Goal: Task Accomplishment & Management: Complete application form

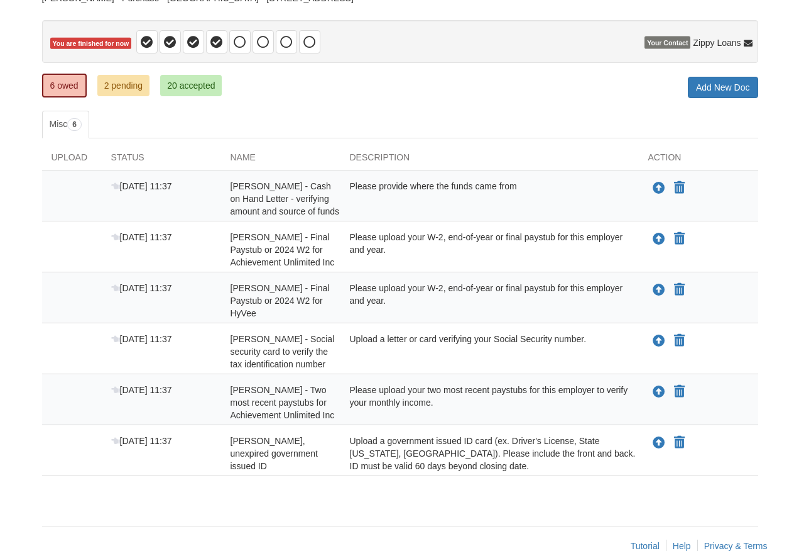
scroll to position [121, 0]
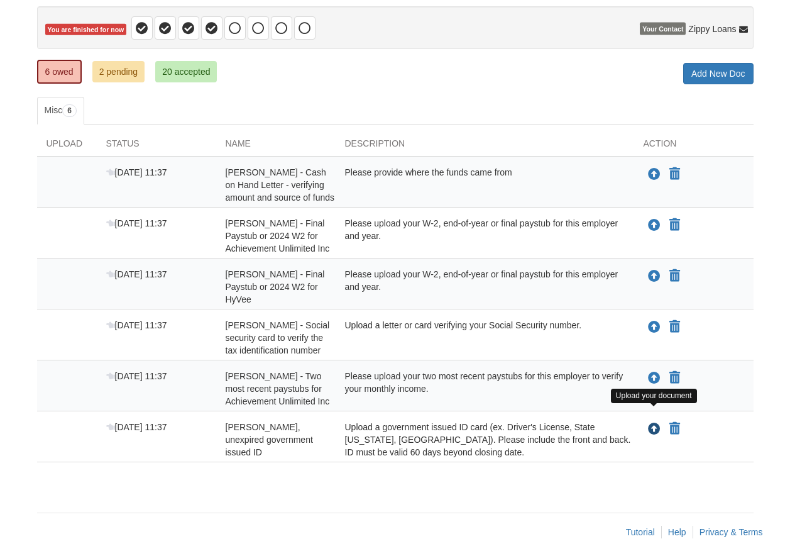
click at [649, 423] on icon "Upload Carol Smith - Valid, unexpired government issued ID" at bounding box center [654, 429] width 13 height 13
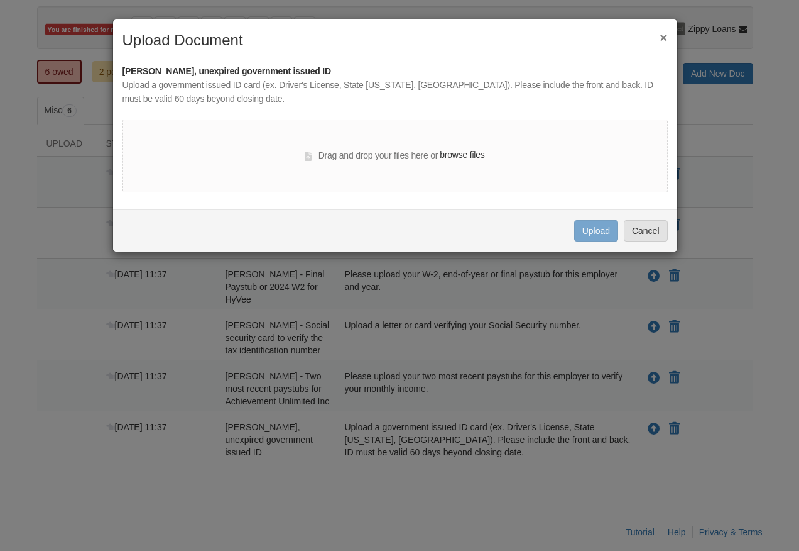
click at [778, 185] on div "× Upload Document Carol Smith - Valid, unexpired government issued ID Upload a …" at bounding box center [399, 275] width 799 height 551
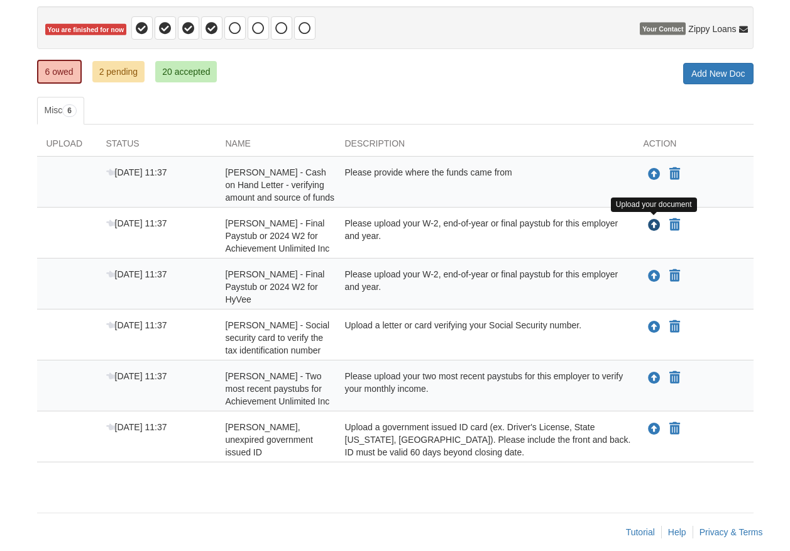
click at [652, 224] on icon "Upload Carol Smith - Final Paystub or 2024 W2 for Achievement Unlimited Inc" at bounding box center [654, 225] width 13 height 13
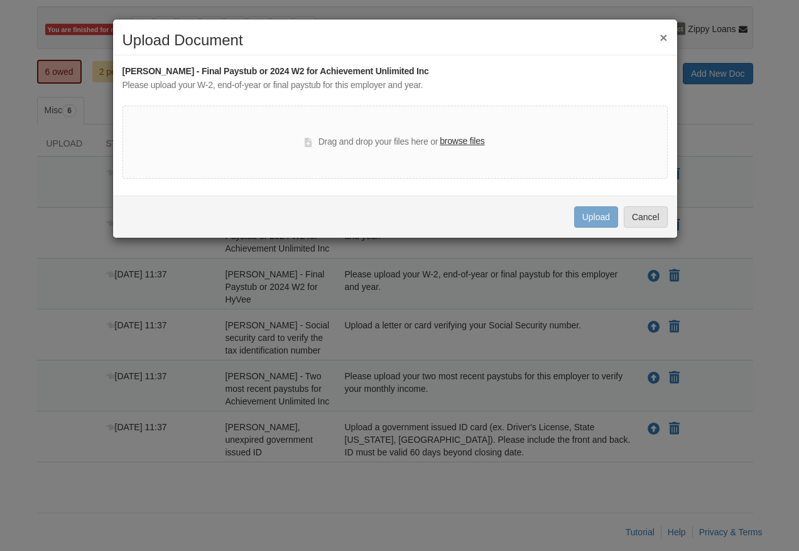
click at [472, 140] on label "browse files" at bounding box center [462, 141] width 45 height 14
click at [0, 0] on input "browse files" at bounding box center [0, 0] width 0 height 0
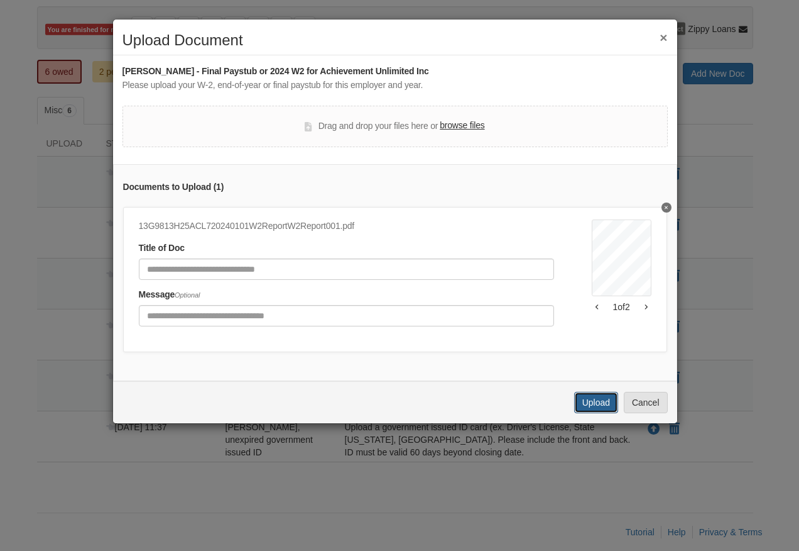
click at [605, 413] on button "Upload" at bounding box center [596, 402] width 44 height 21
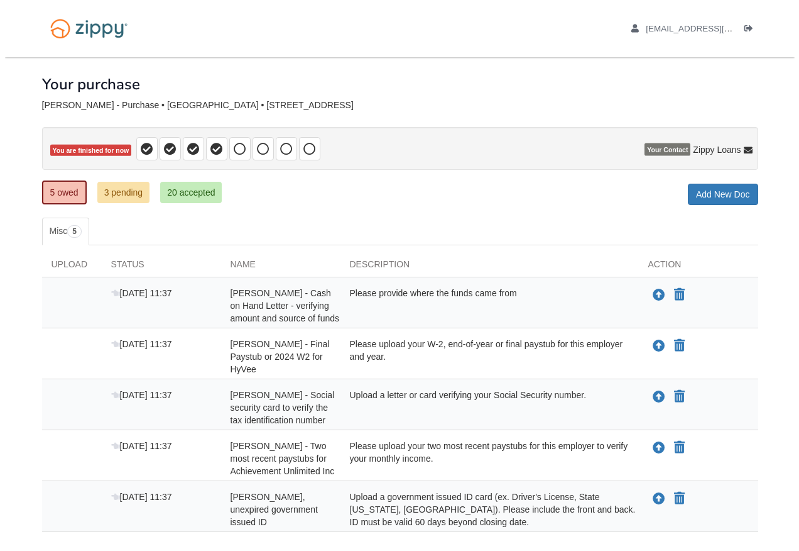
scroll to position [70, 0]
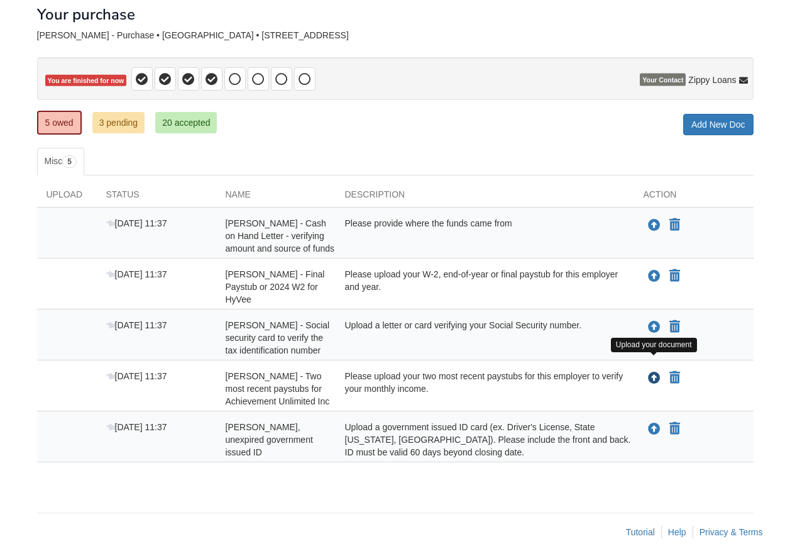
click at [657, 372] on icon "Upload Carol Smith - Two most recent paystubs for Achievement Unlimited Inc" at bounding box center [654, 378] width 13 height 13
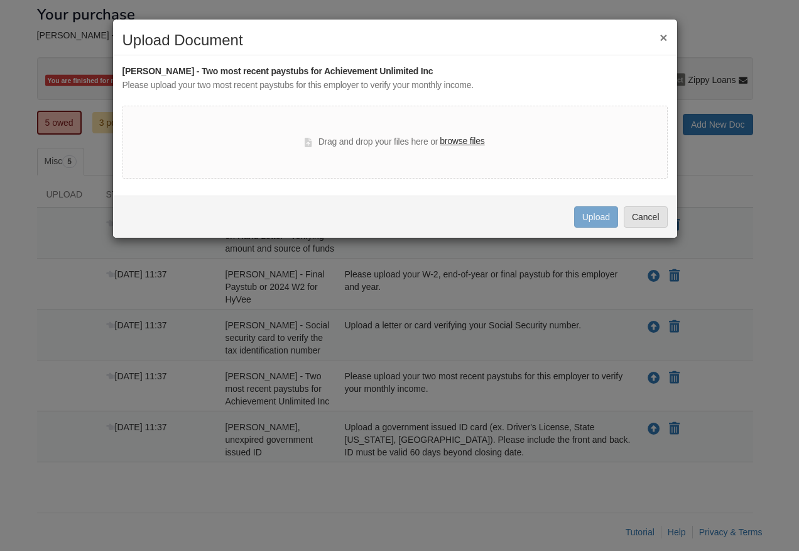
click at [464, 138] on label "browse files" at bounding box center [462, 141] width 45 height 14
click at [0, 0] on input "browse files" at bounding box center [0, 0] width 0 height 0
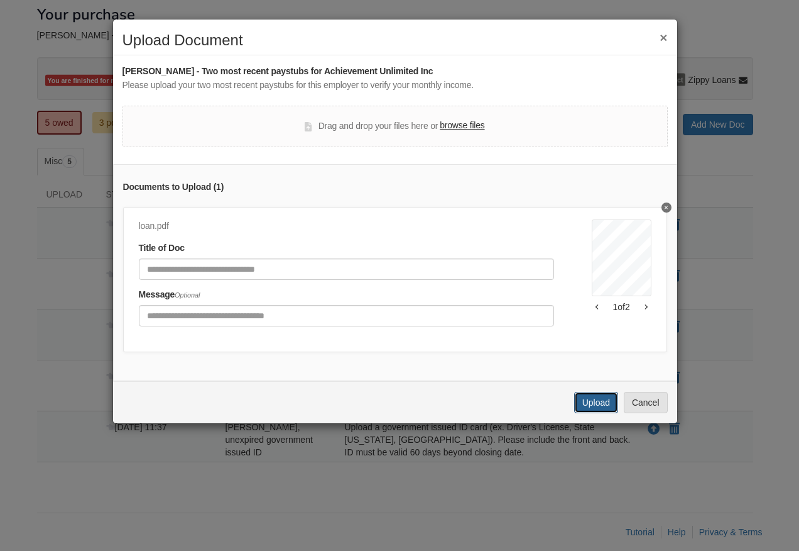
click at [600, 413] on button "Upload" at bounding box center [596, 402] width 44 height 21
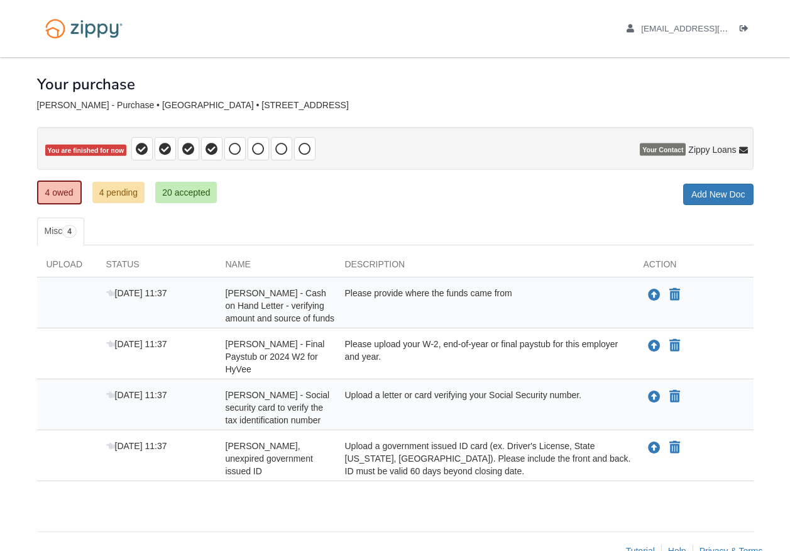
scroll to position [19, 0]
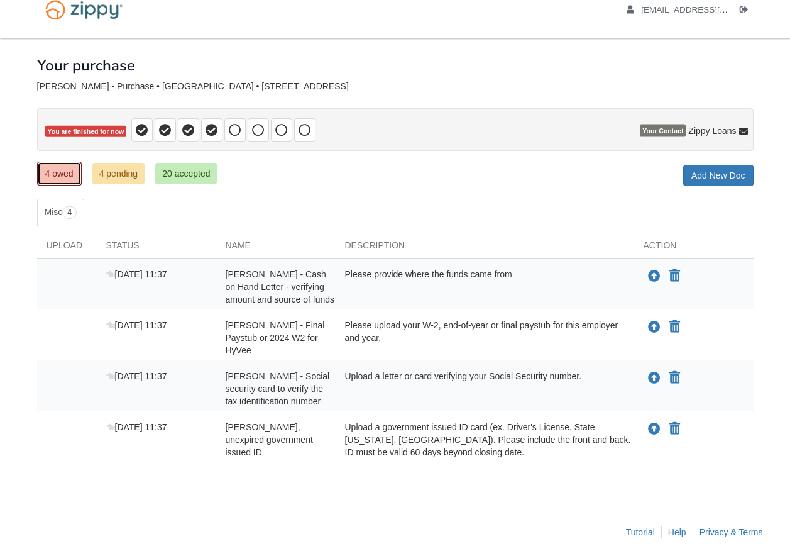
click at [61, 173] on link "4 owed" at bounding box center [59, 174] width 45 height 24
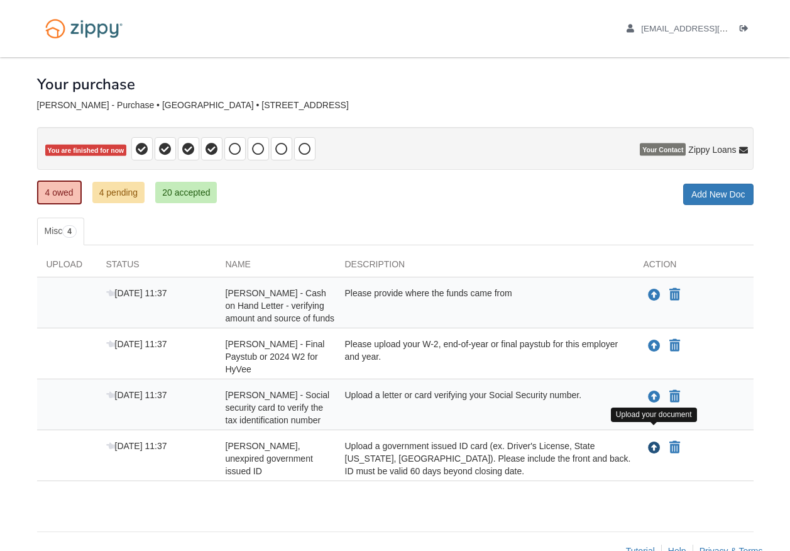
click at [654, 442] on icon "Upload Carol Smith - Valid, unexpired government issued ID" at bounding box center [654, 448] width 13 height 13
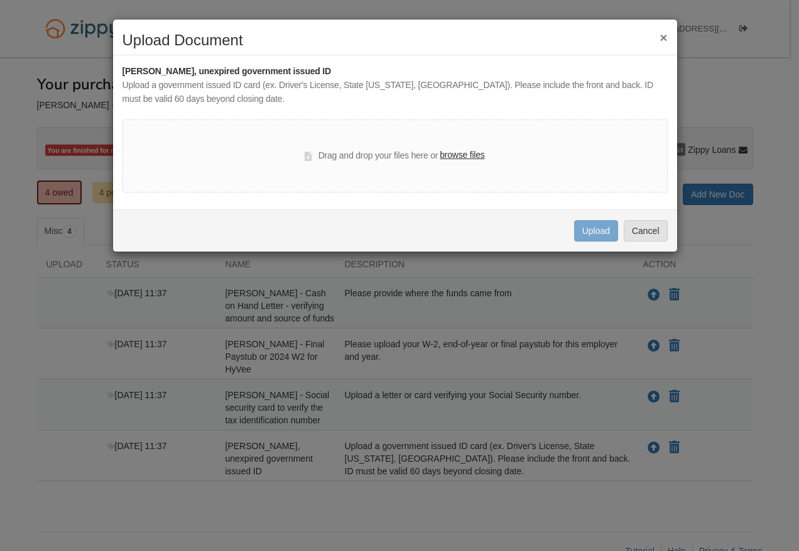
click at [472, 151] on label "browse files" at bounding box center [462, 155] width 45 height 14
click at [0, 0] on input "browse files" at bounding box center [0, 0] width 0 height 0
click at [664, 36] on button "×" at bounding box center [664, 37] width 8 height 13
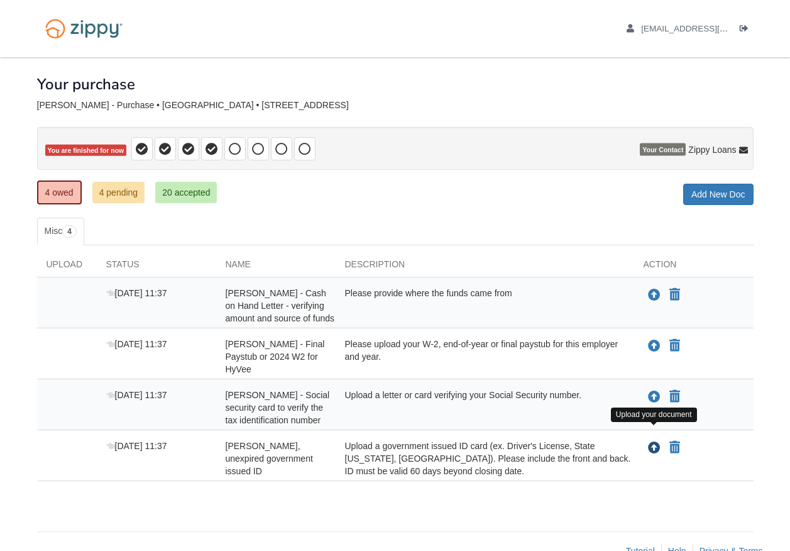
click at [653, 442] on icon "Upload Carol Smith - Valid, unexpired government issued ID" at bounding box center [654, 448] width 13 height 13
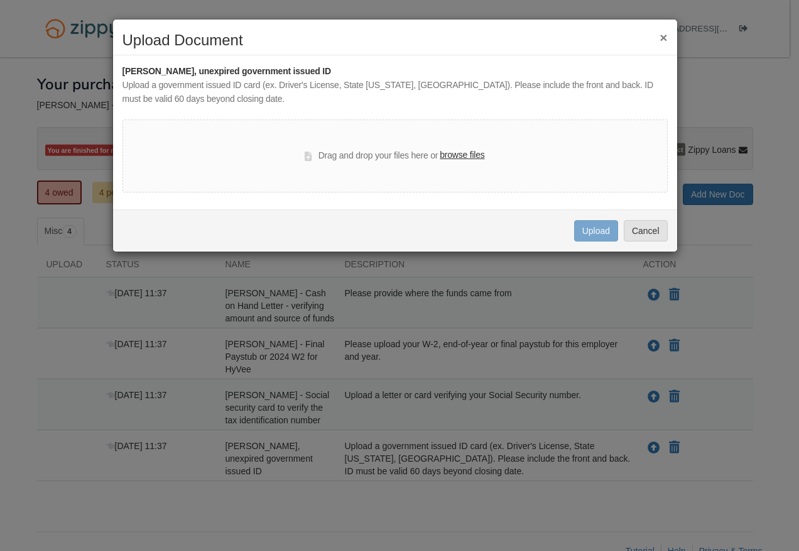
click at [467, 153] on label "browse files" at bounding box center [462, 155] width 45 height 14
click at [0, 0] on input "browse files" at bounding box center [0, 0] width 0 height 0
click at [665, 36] on button "×" at bounding box center [664, 37] width 8 height 13
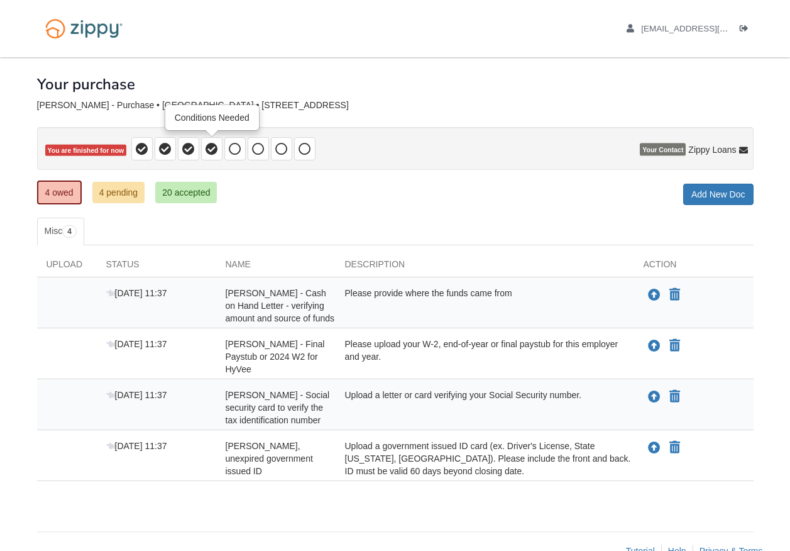
click at [210, 148] on icon at bounding box center [212, 149] width 13 height 13
click at [187, 146] on icon at bounding box center [188, 149] width 13 height 13
click at [214, 144] on icon at bounding box center [212, 149] width 13 height 13
click at [236, 143] on icon at bounding box center [235, 149] width 13 height 13
click at [211, 144] on icon at bounding box center [212, 149] width 13 height 13
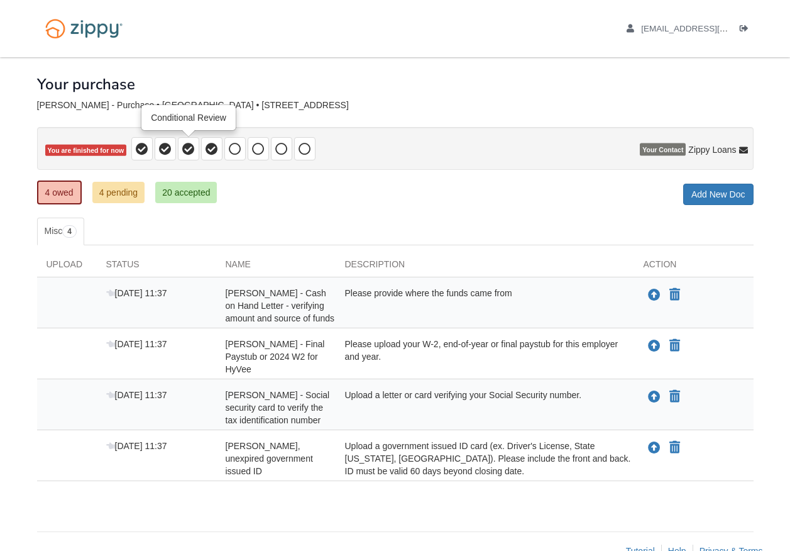
click at [185, 145] on icon at bounding box center [188, 149] width 13 height 13
click at [168, 146] on icon at bounding box center [165, 149] width 13 height 13
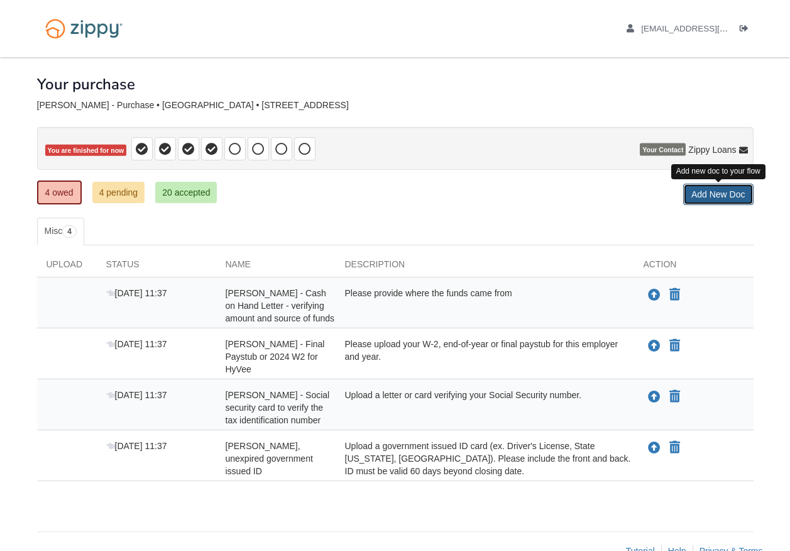
click at [721, 191] on link "Add New Doc" at bounding box center [718, 194] width 70 height 21
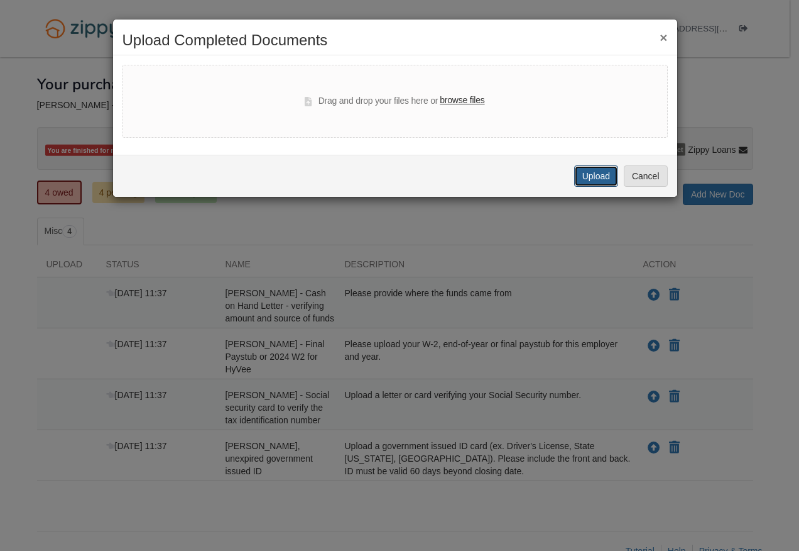
click at [592, 167] on button "Upload" at bounding box center [596, 175] width 44 height 21
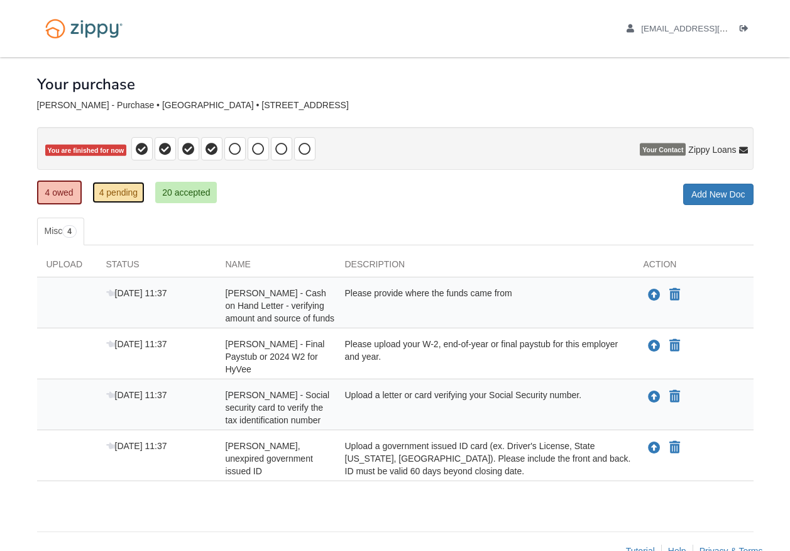
click at [124, 194] on link "4 pending" at bounding box center [118, 192] width 53 height 21
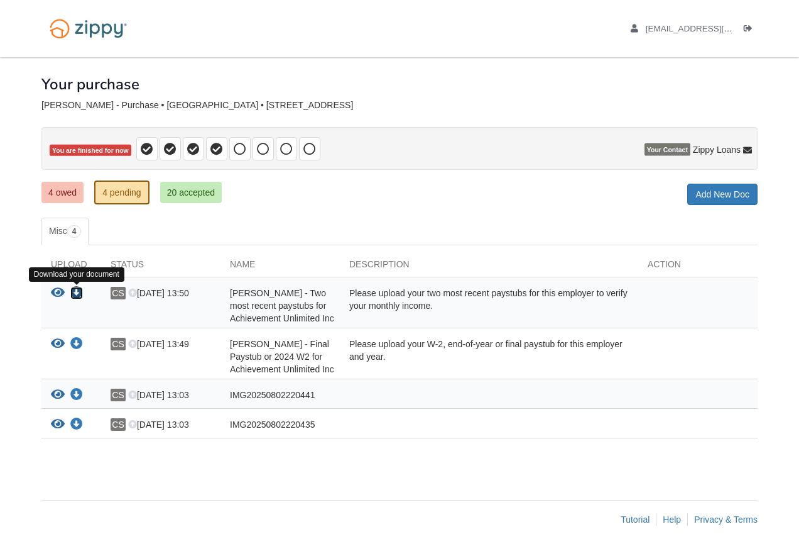
click at [77, 293] on icon "Download Carol Smith - Two most recent paystubs for Achievement Unlimited Inc" at bounding box center [76, 293] width 13 height 13
click at [55, 297] on icon "View Carol Smith - Two most recent paystubs for Achievement Unlimited Inc" at bounding box center [58, 293] width 14 height 13
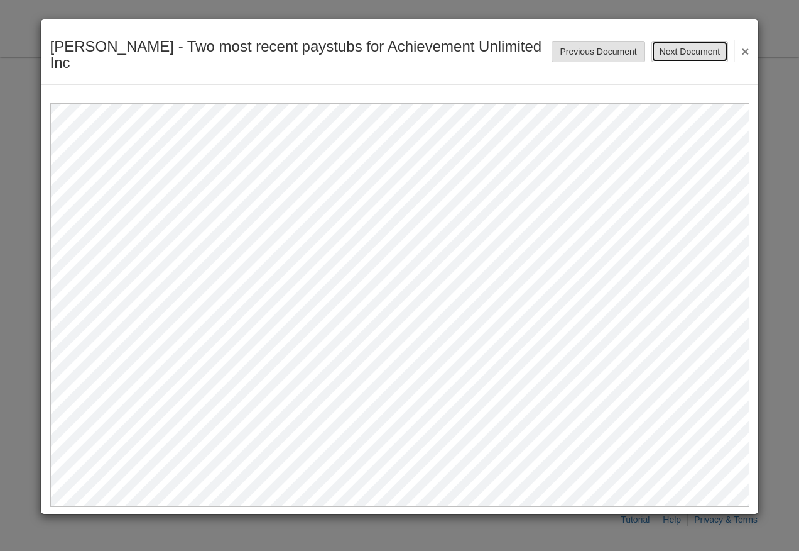
click at [703, 41] on button "Next Document" at bounding box center [690, 51] width 77 height 21
click at [701, 41] on button "Next Document" at bounding box center [690, 51] width 77 height 21
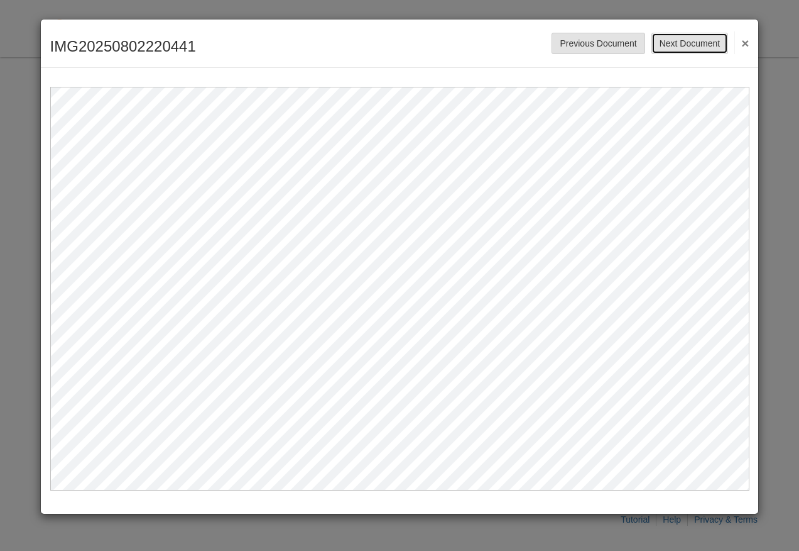
click at [701, 41] on button "Next Document" at bounding box center [690, 43] width 77 height 21
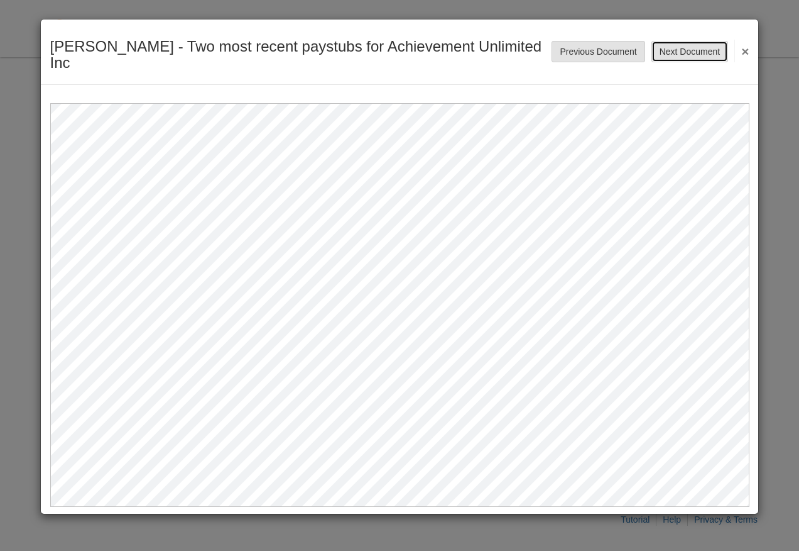
click at [701, 41] on button "Next Document" at bounding box center [690, 51] width 77 height 21
click at [617, 41] on button "Previous Document" at bounding box center [598, 51] width 93 height 21
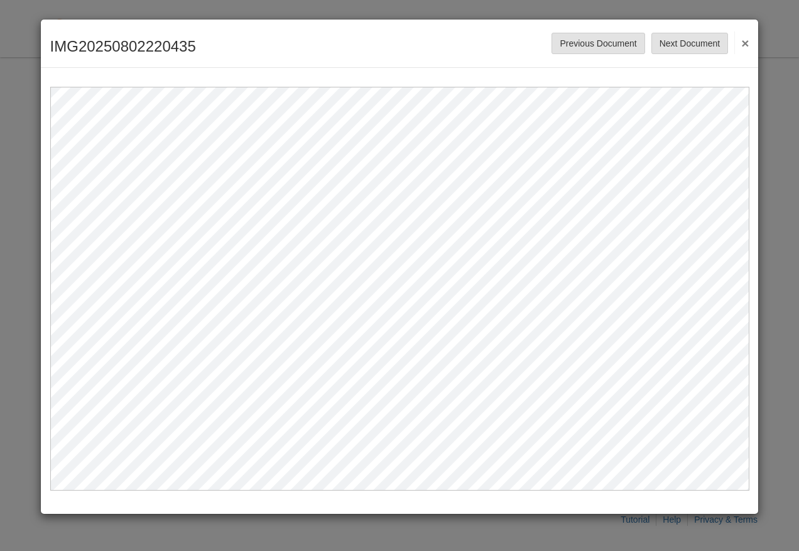
click at [743, 43] on button "×" at bounding box center [742, 42] width 14 height 23
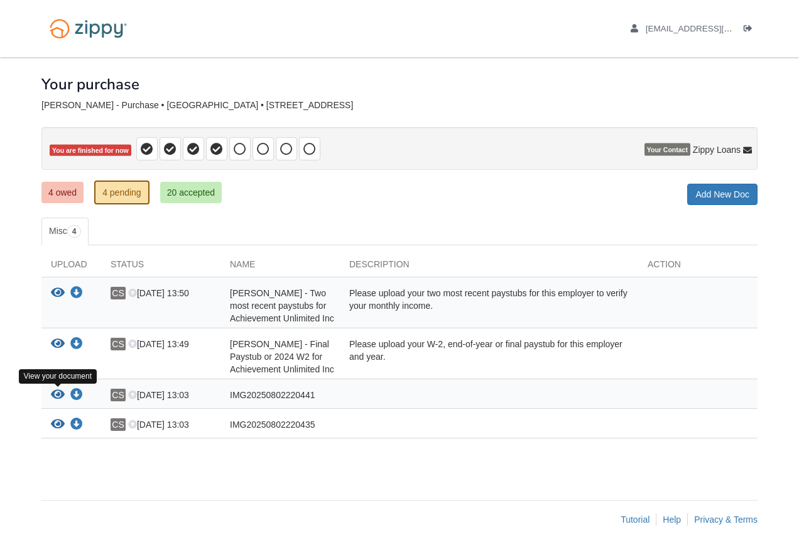
click at [58, 395] on icon "View IMG20250802220441" at bounding box center [58, 394] width 14 height 13
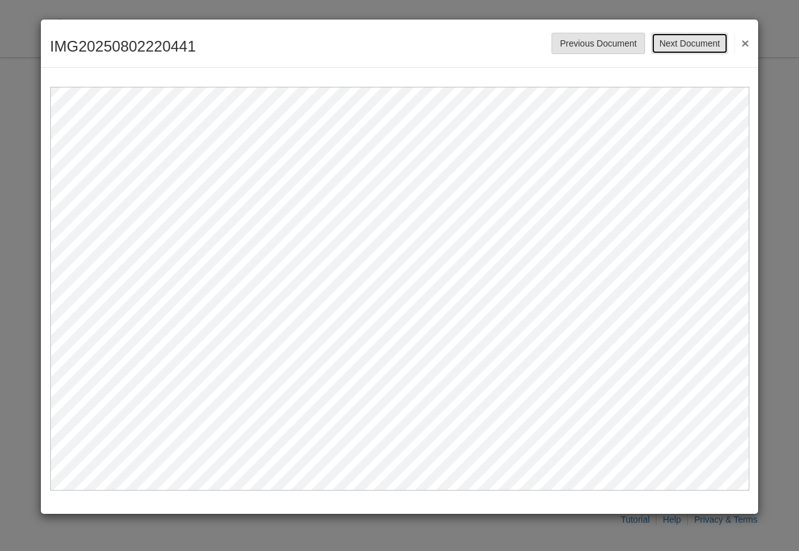
click at [711, 38] on button "Next Document" at bounding box center [690, 43] width 77 height 21
click at [749, 39] on button "×" at bounding box center [742, 42] width 14 height 23
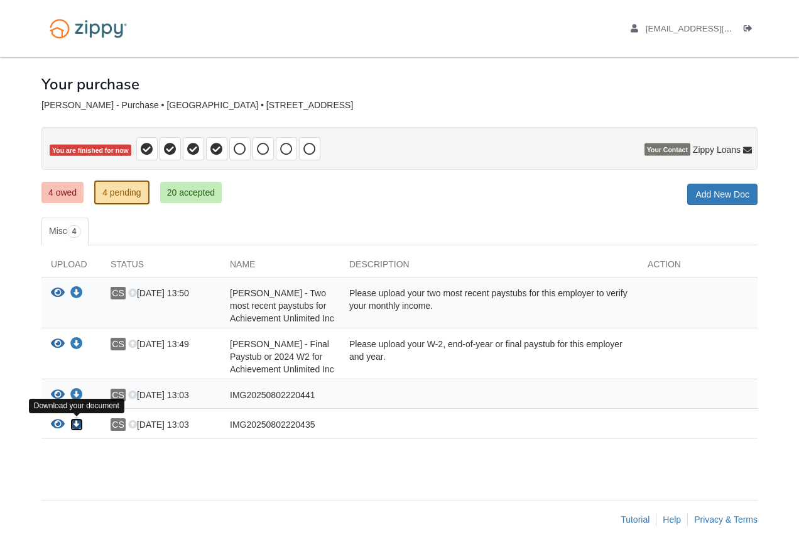
click at [74, 425] on icon "Download IMG20250802220435" at bounding box center [76, 424] width 13 height 13
click at [72, 291] on icon "Download Carol Smith - Two most recent paystubs for Achievement Unlimited Inc" at bounding box center [76, 293] width 13 height 13
click at [56, 345] on icon "View Carol Smith - Final Paystub or 2024 W2 for Achievement Unlimited Inc" at bounding box center [58, 343] width 14 height 13
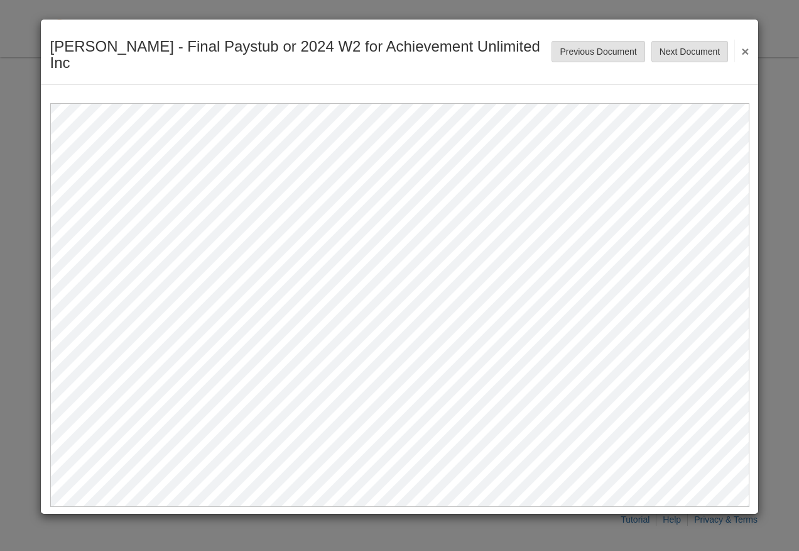
click at [745, 41] on button "×" at bounding box center [742, 51] width 14 height 23
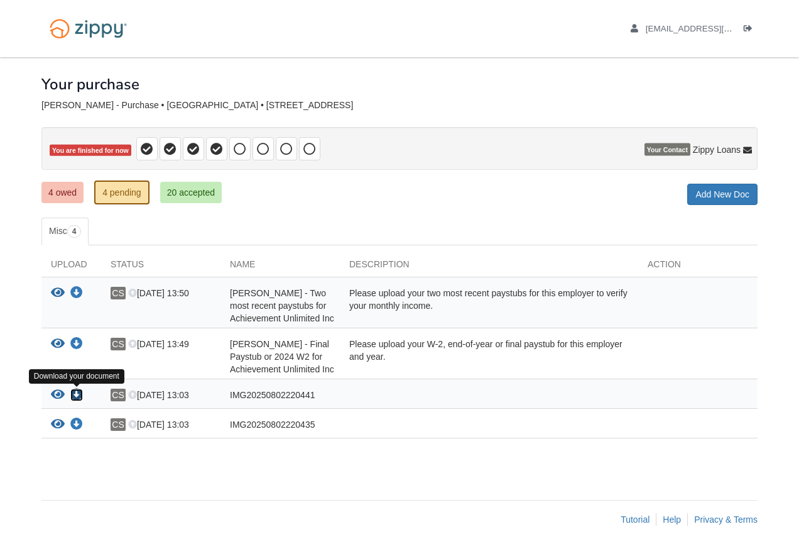
click at [74, 397] on icon "Download IMG20250802220441" at bounding box center [76, 394] width 13 height 13
click at [58, 290] on icon "View Carol Smith - Two most recent paystubs for Achievement Unlimited Inc" at bounding box center [58, 293] width 14 height 13
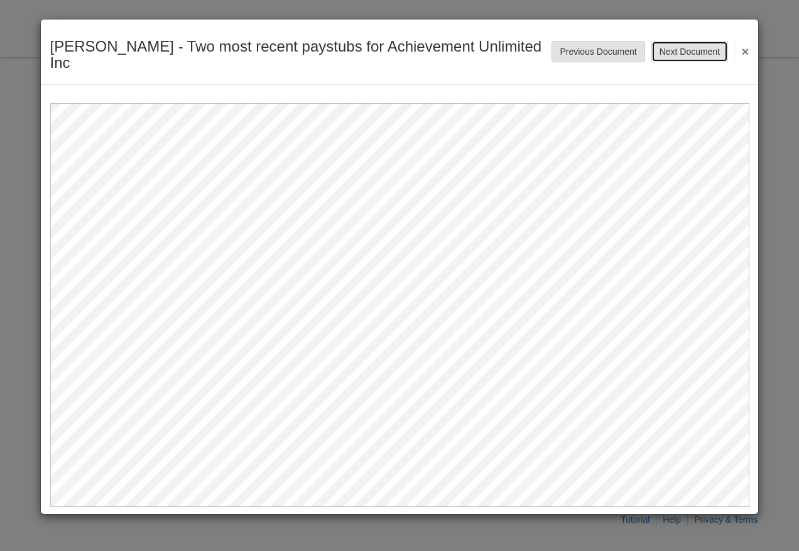
click at [697, 41] on button "Next Document" at bounding box center [690, 51] width 77 height 21
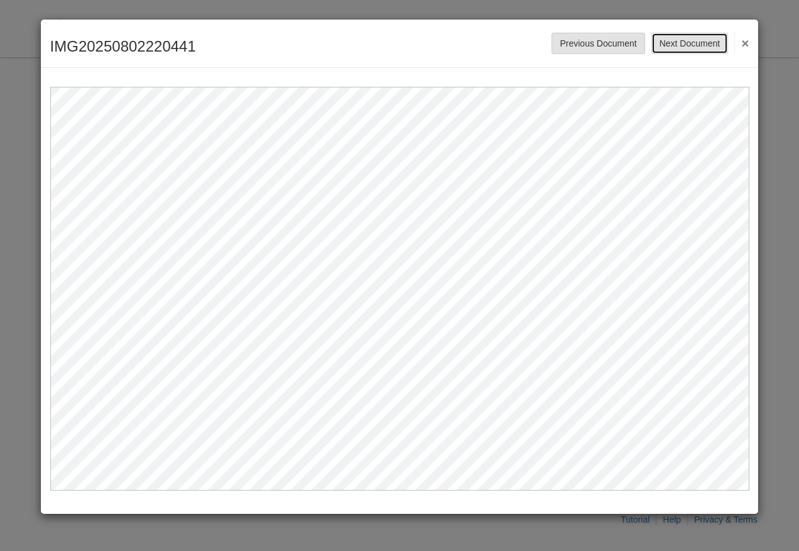
click at [697, 40] on button "Next Document" at bounding box center [690, 43] width 77 height 21
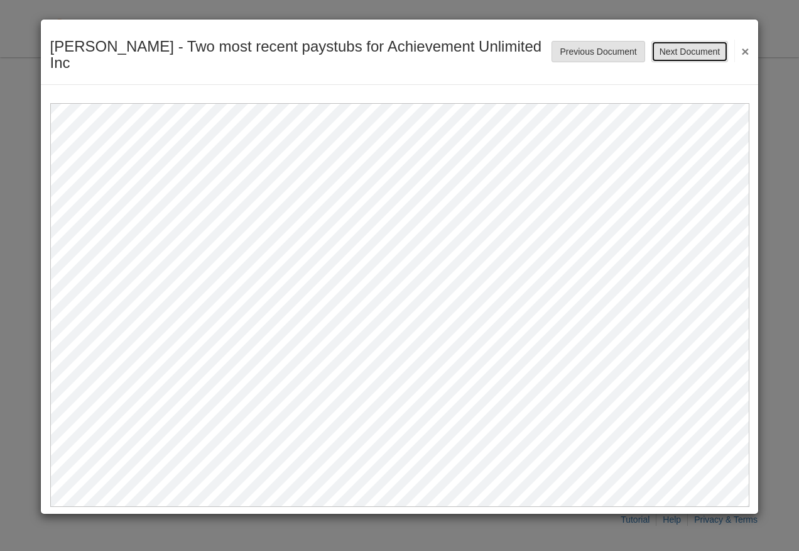
click at [697, 41] on button "Next Document" at bounding box center [690, 51] width 77 height 21
click at [742, 43] on button "×" at bounding box center [742, 51] width 14 height 23
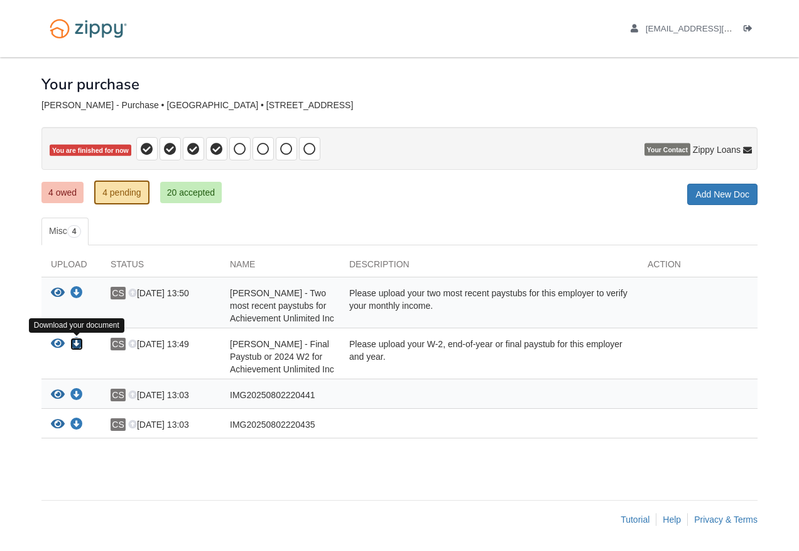
click at [78, 341] on icon "Download Carol Smith - Final Paystub or 2024 W2 for Achievement Unlimited Inc" at bounding box center [76, 343] width 13 height 13
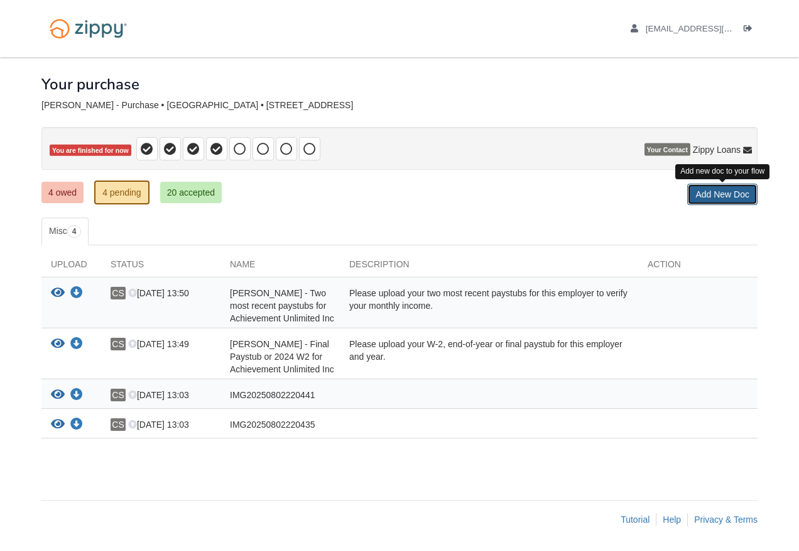
click at [720, 190] on link "Add New Doc" at bounding box center [723, 194] width 70 height 21
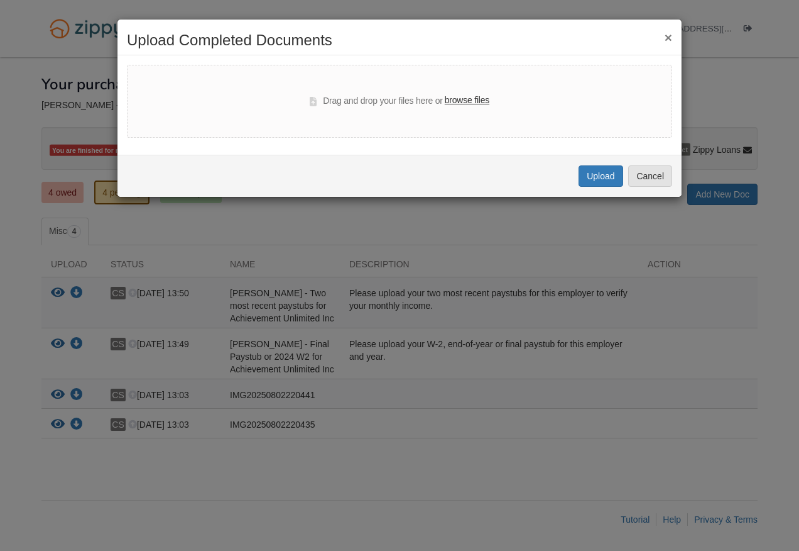
click at [484, 99] on label "browse files" at bounding box center [467, 101] width 45 height 14
click at [0, 0] on input "browse files" at bounding box center [0, 0] width 0 height 0
select select "****"
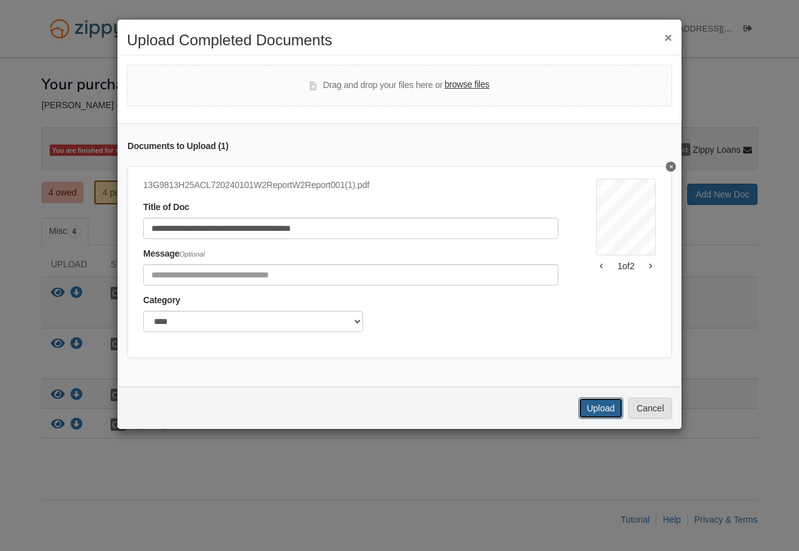
click at [605, 419] on button "Upload" at bounding box center [601, 407] width 44 height 21
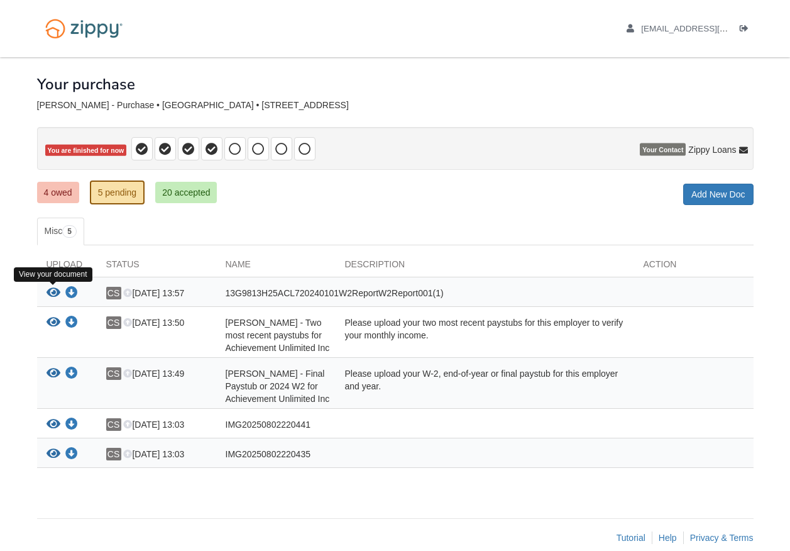
click at [55, 295] on icon "View 13G9813H25ACL720240101W2ReportW2Report001(1)" at bounding box center [54, 293] width 14 height 13
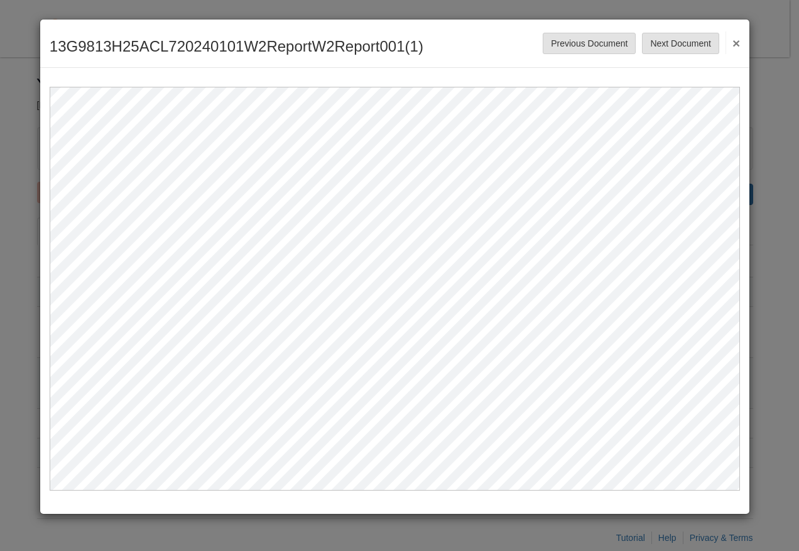
click at [737, 41] on button "×" at bounding box center [733, 42] width 14 height 23
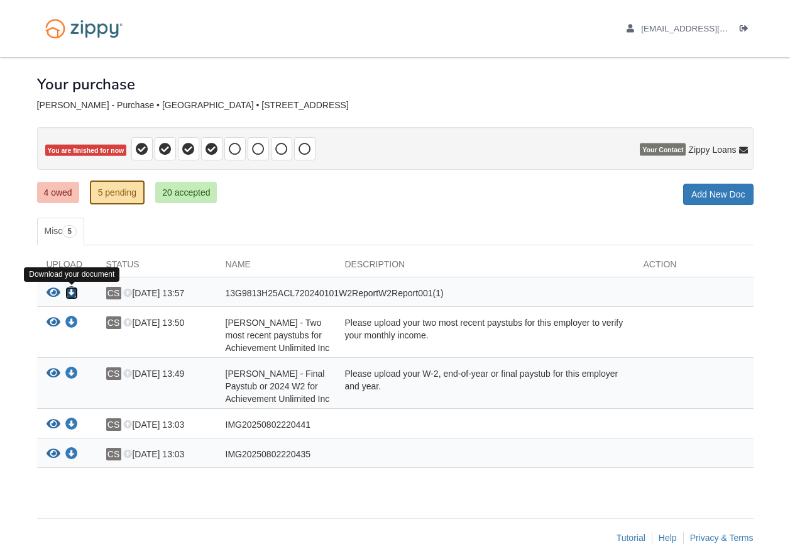
click at [72, 288] on icon "Download 13G9813H25ACL720240101W2ReportW2Report001(1)" at bounding box center [71, 293] width 13 height 13
click at [201, 485] on div "× × × Pending Add Document Notice document will be included in the email sent t…" at bounding box center [395, 281] width 716 height 448
click at [51, 368] on icon "View Carol Smith - Final Paystub or 2024 W2 for Achievement Unlimited Inc" at bounding box center [54, 373] width 14 height 13
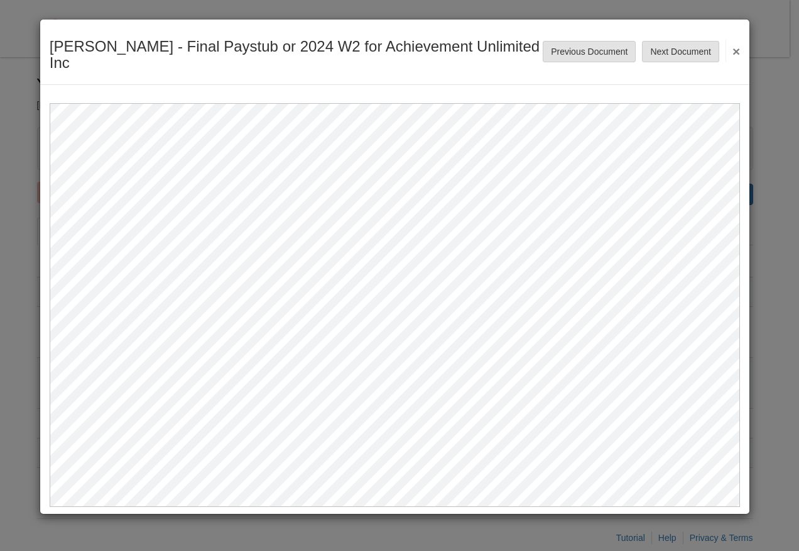
click at [738, 40] on button "×" at bounding box center [733, 51] width 14 height 23
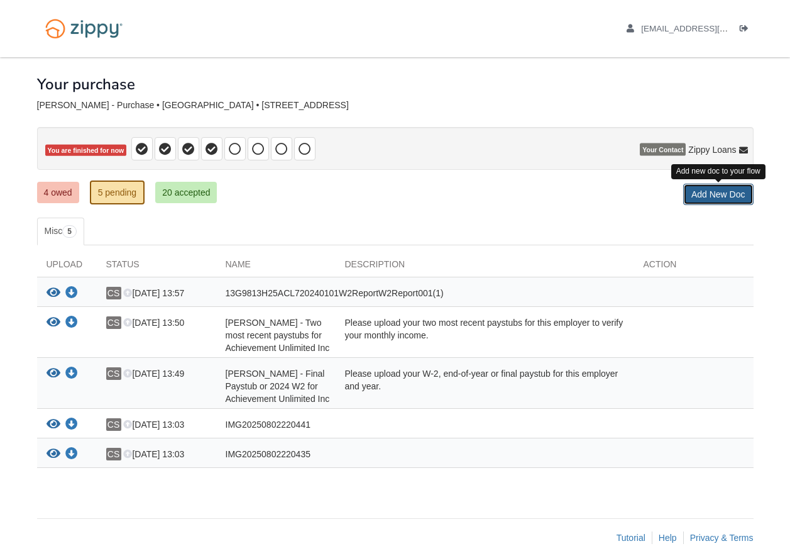
click at [720, 195] on link "Add New Doc" at bounding box center [718, 194] width 70 height 21
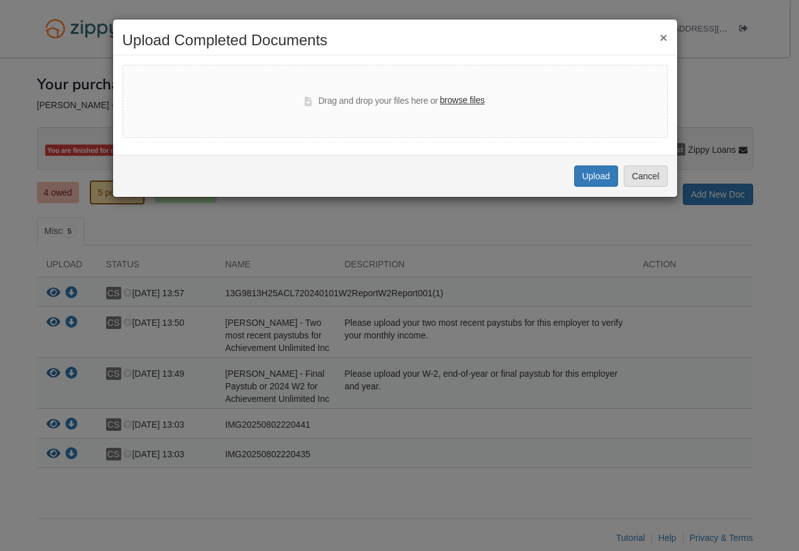
click at [471, 99] on label "browse files" at bounding box center [462, 101] width 45 height 14
click at [0, 0] on input "browse files" at bounding box center [0, 0] width 0 height 0
click at [321, 510] on div "× Upload Completed Documents Drag and drop your files here or browse files Uplo…" at bounding box center [399, 275] width 799 height 551
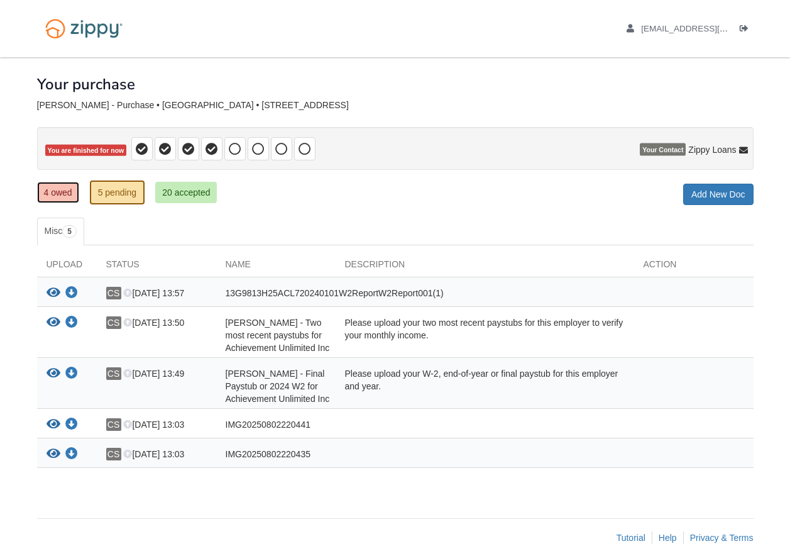
click at [62, 194] on link "4 owed" at bounding box center [58, 192] width 42 height 21
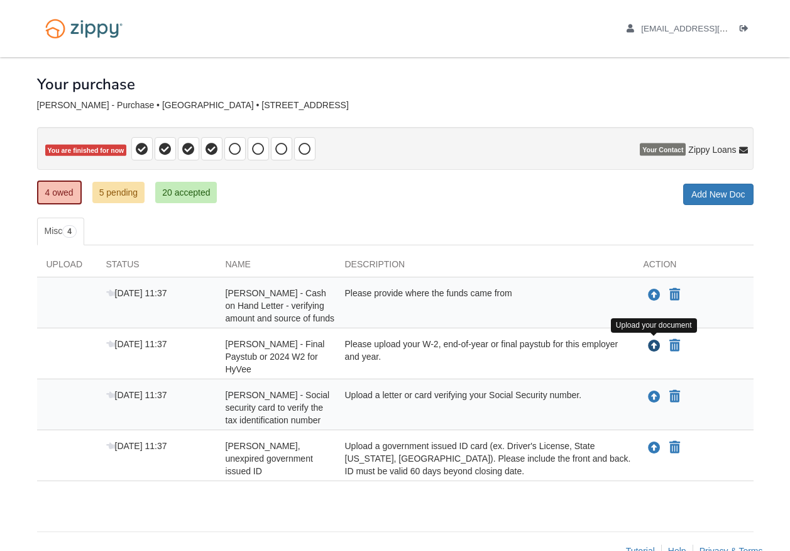
click at [655, 346] on icon "Upload Carol Smith - Final Paystub or 2024 W2 for HyVee" at bounding box center [654, 346] width 13 height 13
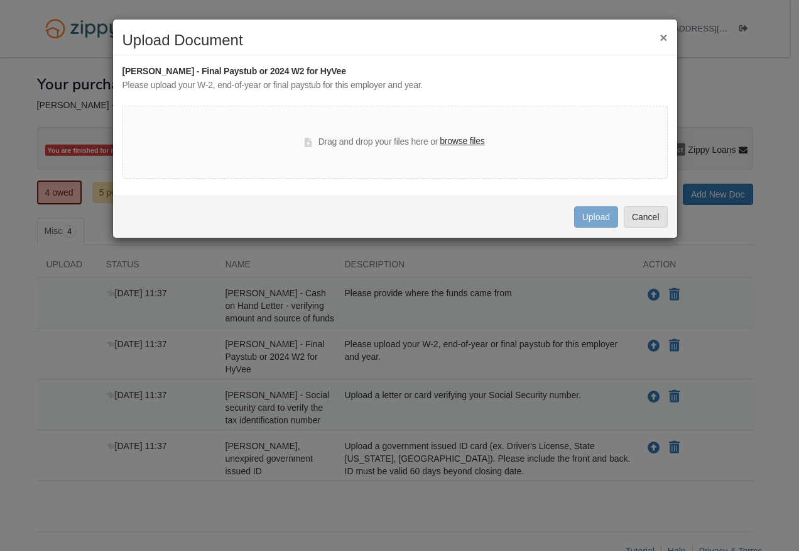
click at [458, 141] on label "browse files" at bounding box center [462, 141] width 45 height 14
click at [0, 0] on input "browse files" at bounding box center [0, 0] width 0 height 0
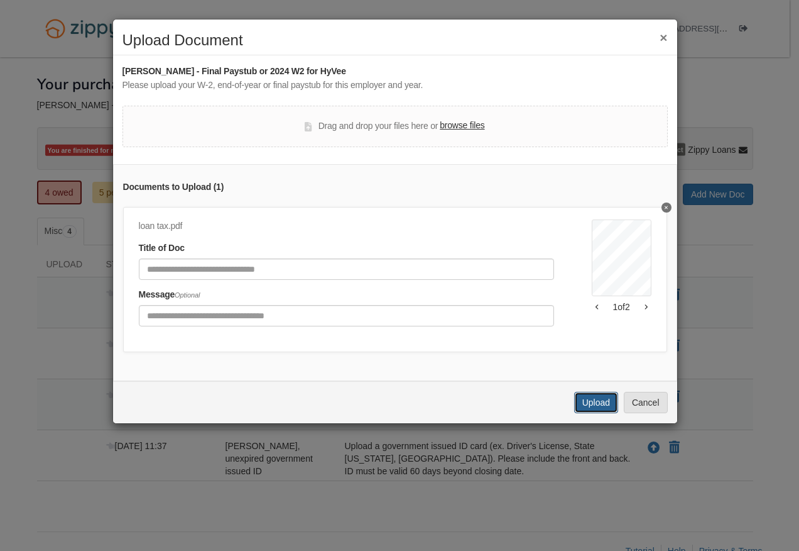
click at [604, 412] on button "Upload" at bounding box center [596, 402] width 44 height 21
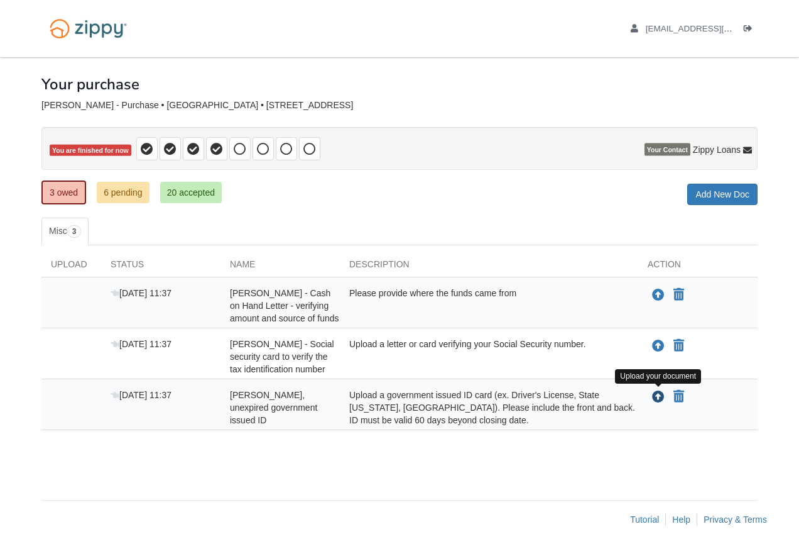
click at [662, 397] on icon "Upload Carol Smith - Valid, unexpired government issued ID" at bounding box center [658, 397] width 13 height 13
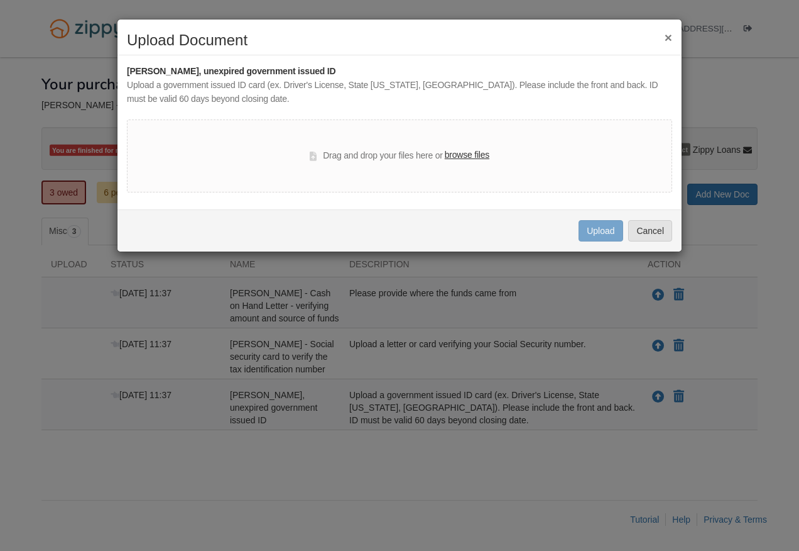
click at [475, 155] on label "browse files" at bounding box center [467, 155] width 45 height 14
click at [0, 0] on input "browse files" at bounding box center [0, 0] width 0 height 0
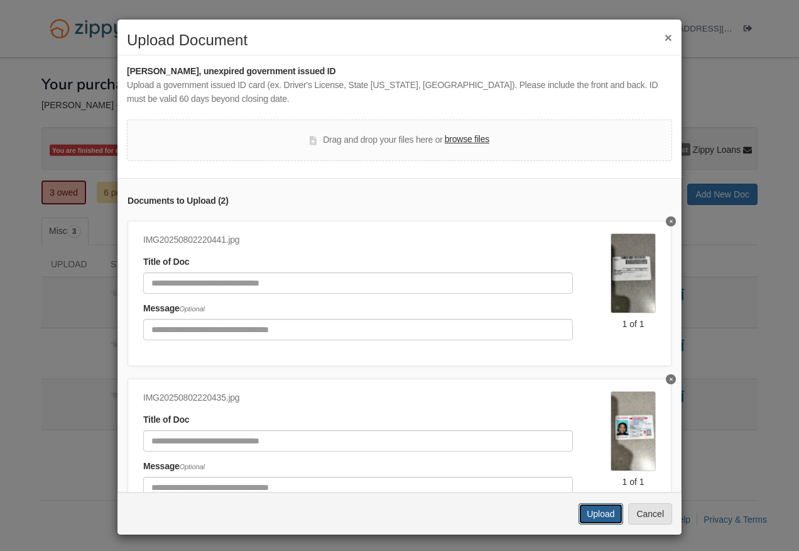
click at [604, 507] on button "Upload" at bounding box center [601, 513] width 44 height 21
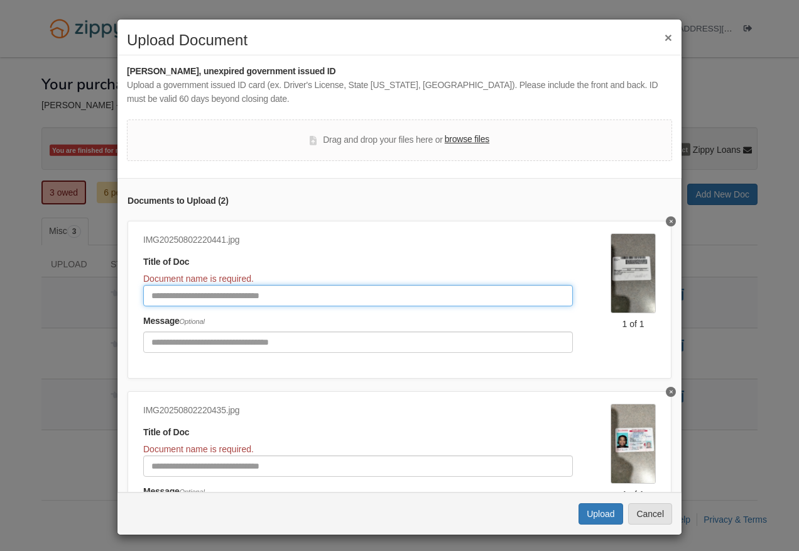
click at [265, 294] on input "Document Title" at bounding box center [358, 295] width 430 height 21
type input "**********"
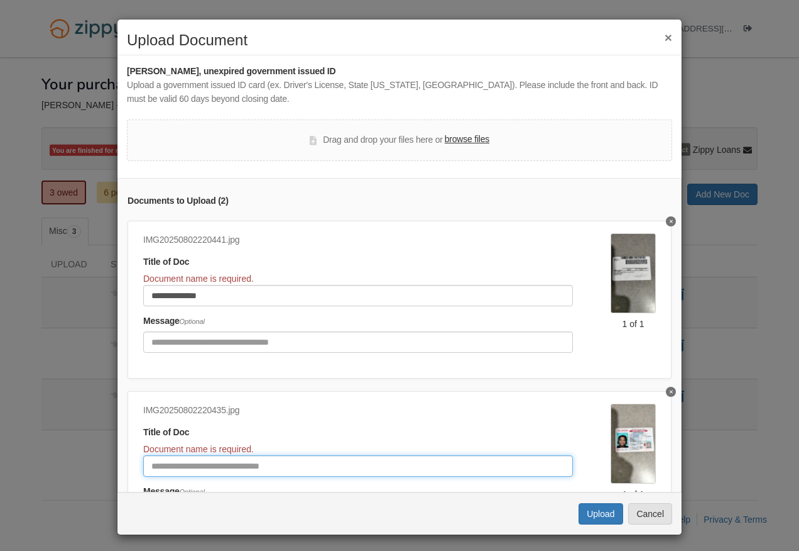
click at [204, 468] on input "Document Title" at bounding box center [358, 465] width 430 height 21
type input "**********"
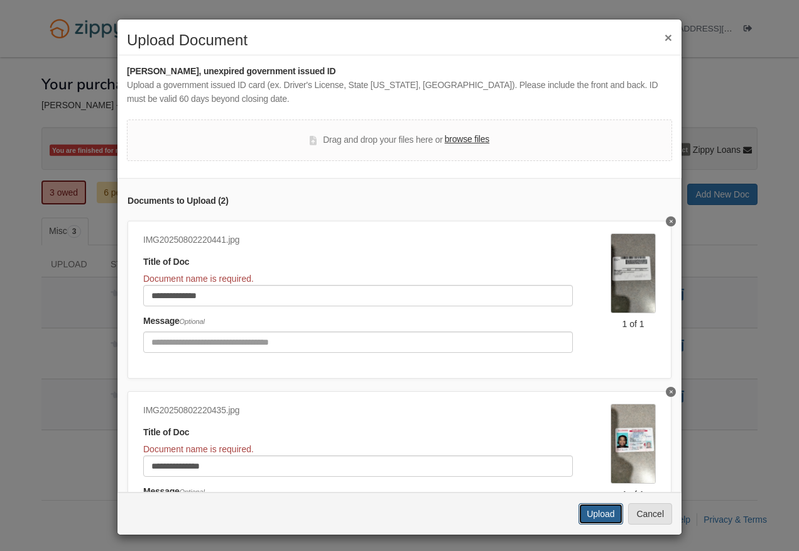
click at [589, 506] on button "Upload" at bounding box center [601, 513] width 44 height 21
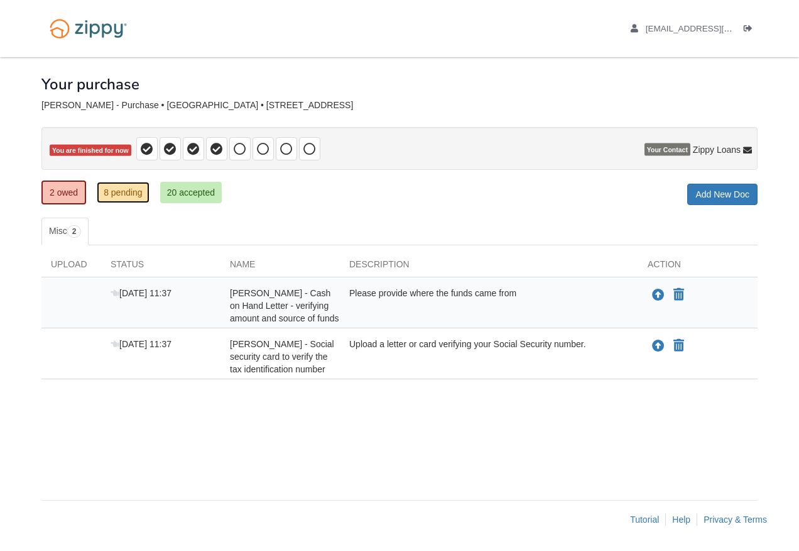
click at [117, 189] on link "8 pending" at bounding box center [123, 192] width 53 height 21
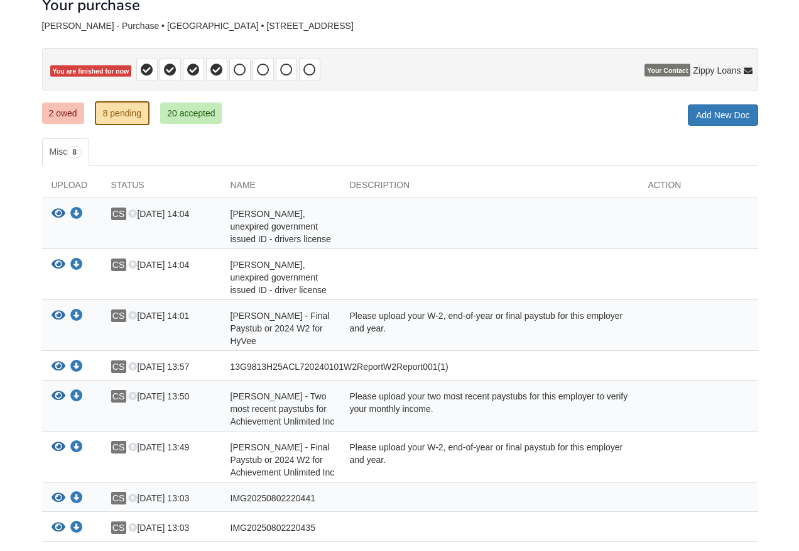
scroll to position [126, 0]
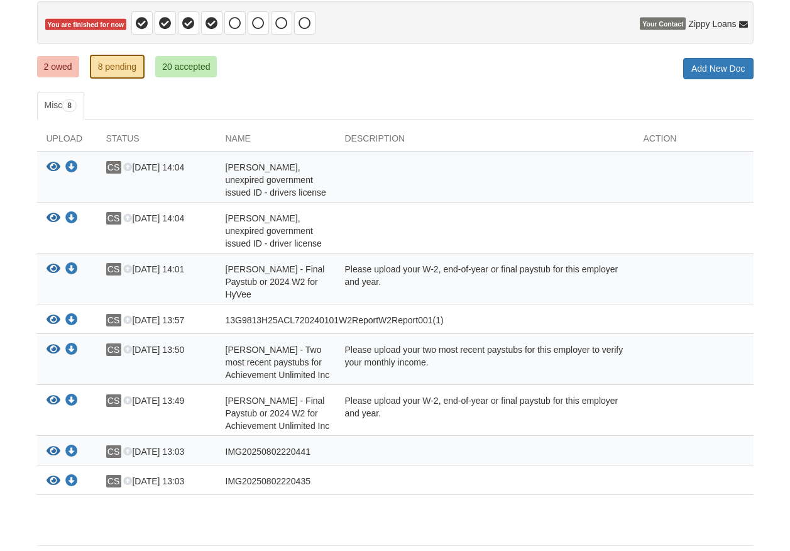
click at [277, 343] on div "[PERSON_NAME] - Two most recent paystubs for Achievement Unlimited Inc" at bounding box center [275, 362] width 119 height 38
click at [74, 343] on icon "Download Carol Smith - Two most recent paystubs for Achievement Unlimited Inc" at bounding box center [71, 349] width 13 height 13
click at [52, 343] on icon "View Carol Smith - Two most recent paystubs for Achievement Unlimited Inc" at bounding box center [54, 349] width 14 height 13
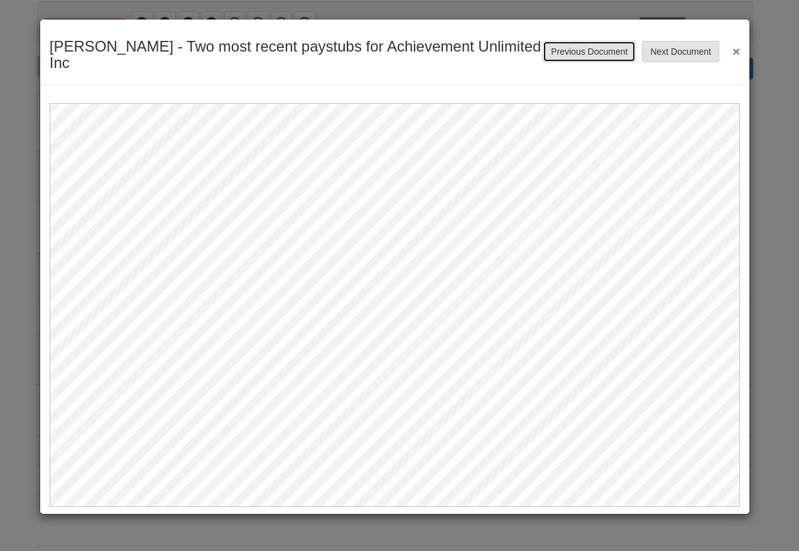
click at [600, 41] on button "Previous Document" at bounding box center [589, 51] width 93 height 21
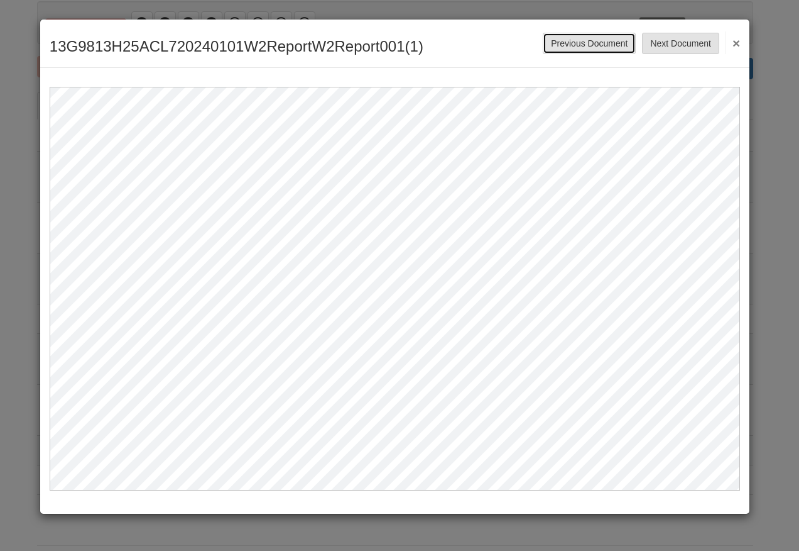
click at [600, 40] on button "Previous Document" at bounding box center [589, 43] width 93 height 21
click at [600, 39] on button "Previous Document" at bounding box center [589, 43] width 93 height 21
click at [597, 39] on button "Previous Document" at bounding box center [589, 43] width 93 height 21
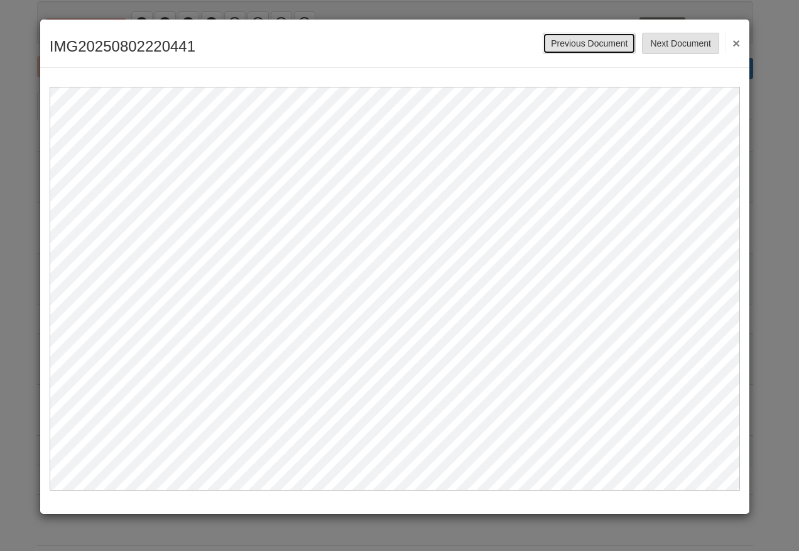
click at [597, 39] on button "Previous Document" at bounding box center [589, 43] width 93 height 21
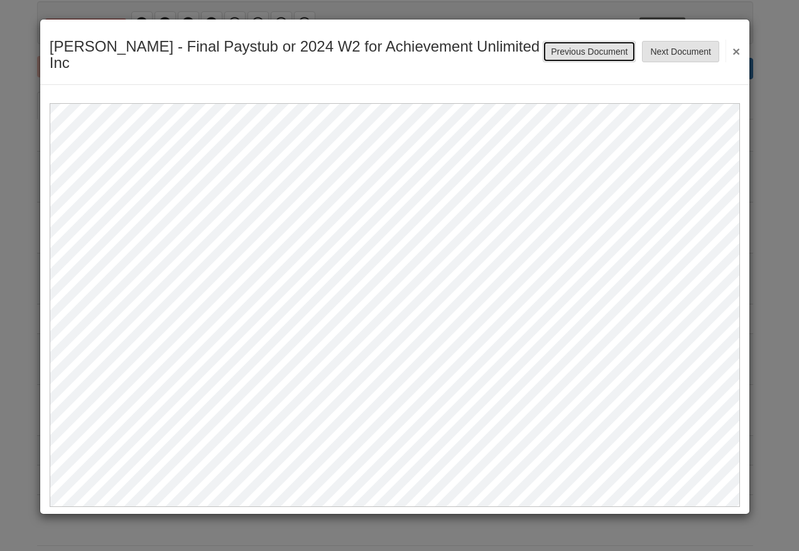
click at [596, 41] on button "Previous Document" at bounding box center [589, 51] width 93 height 21
click at [739, 40] on button "×" at bounding box center [733, 51] width 14 height 23
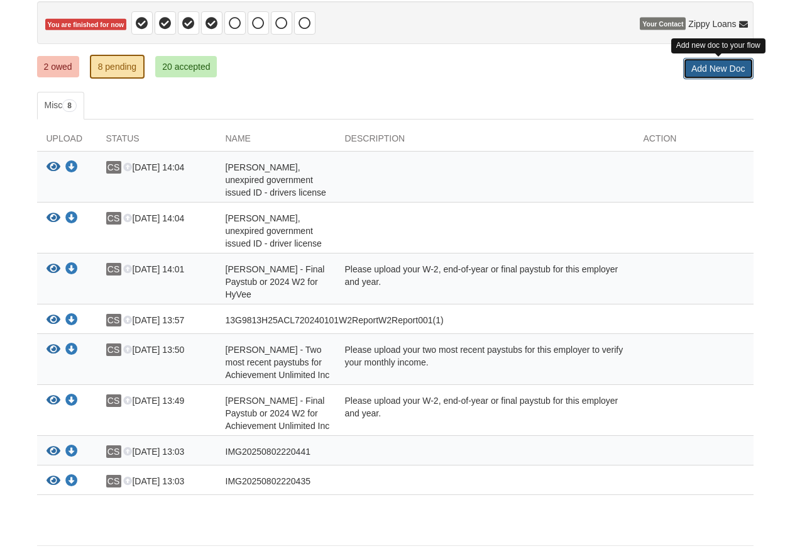
click at [718, 71] on link "Add New Doc" at bounding box center [718, 68] width 70 height 21
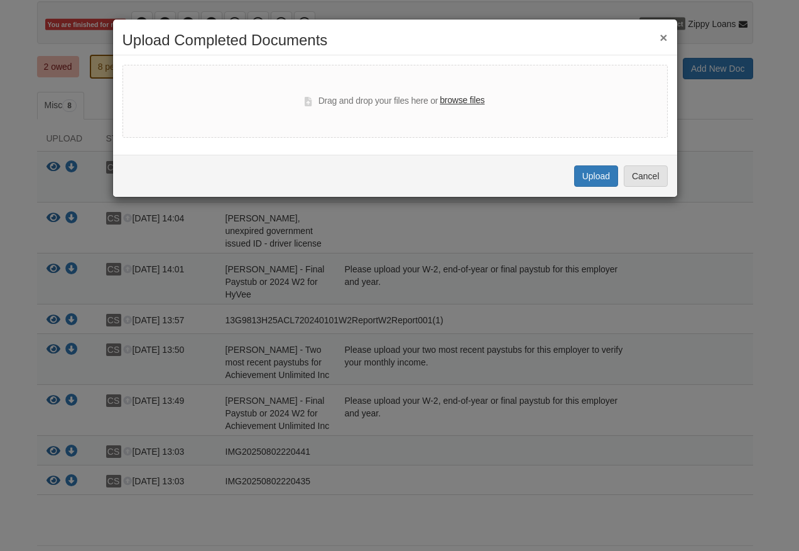
click at [473, 100] on label "browse files" at bounding box center [462, 101] width 45 height 14
click at [0, 0] on input "browse files" at bounding box center [0, 0] width 0 height 0
select select "****"
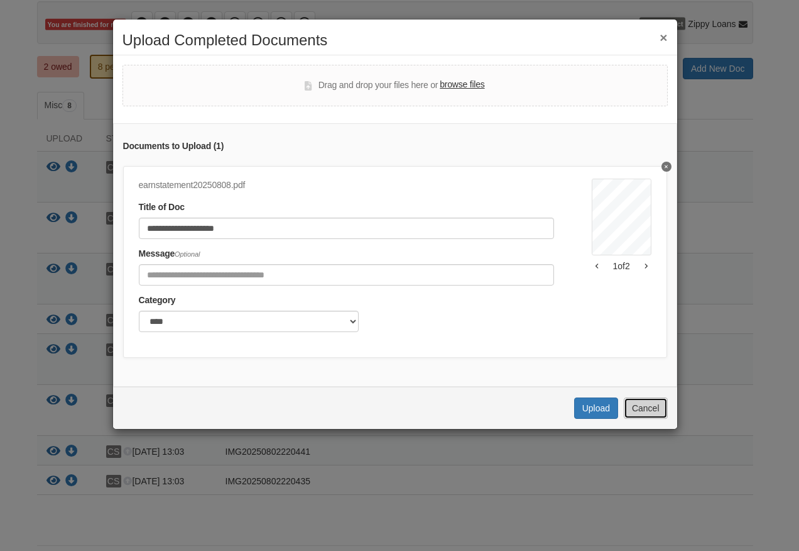
click at [652, 419] on button "Cancel" at bounding box center [646, 407] width 44 height 21
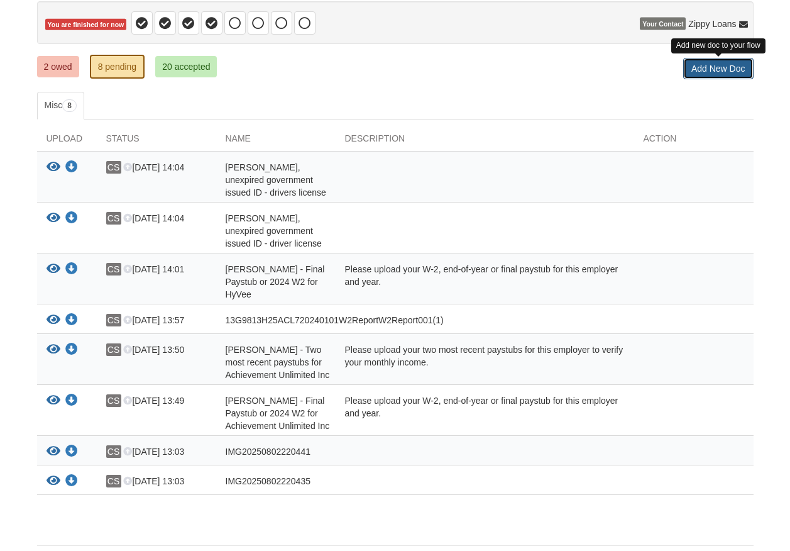
click at [711, 68] on link "Add New Doc" at bounding box center [718, 68] width 70 height 21
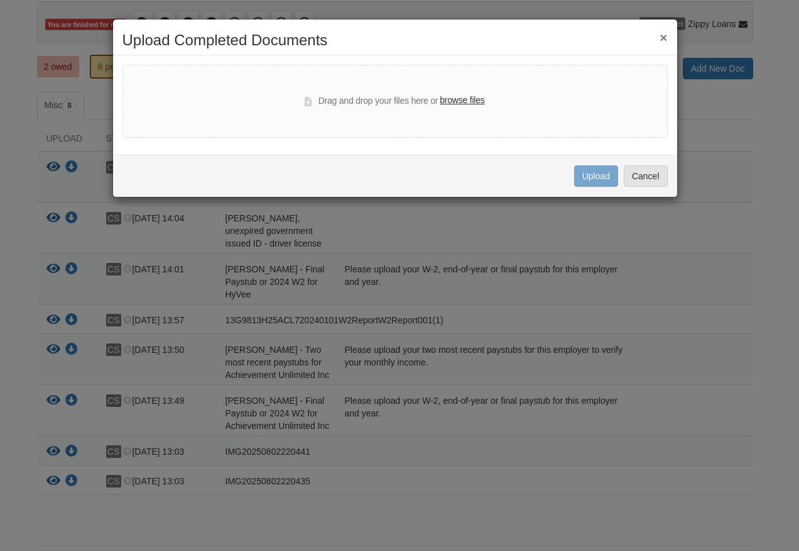
click at [458, 101] on label "browse files" at bounding box center [462, 101] width 45 height 14
click at [0, 0] on input "browse files" at bounding box center [0, 0] width 0 height 0
select select "****"
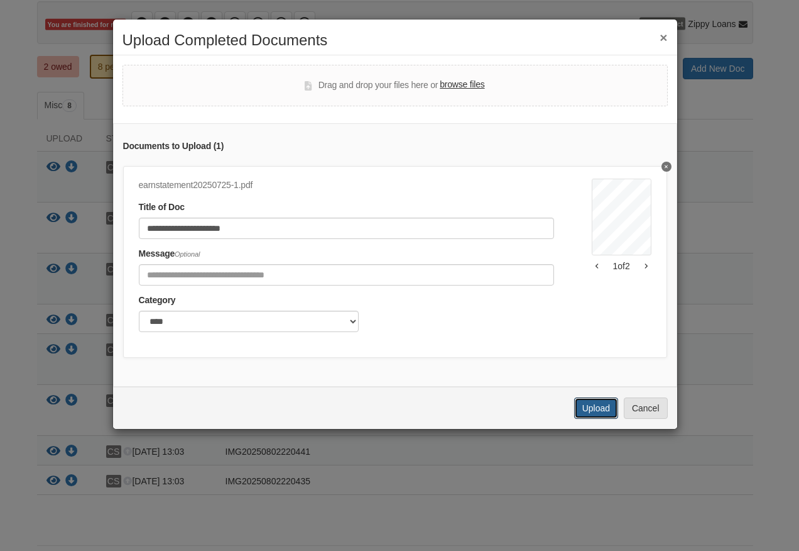
click at [599, 418] on button "Upload" at bounding box center [596, 407] width 44 height 21
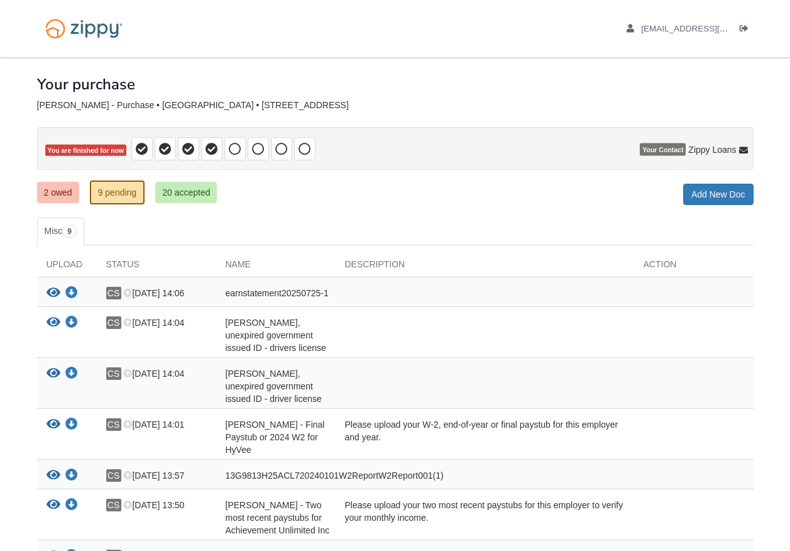
scroll to position [126, 0]
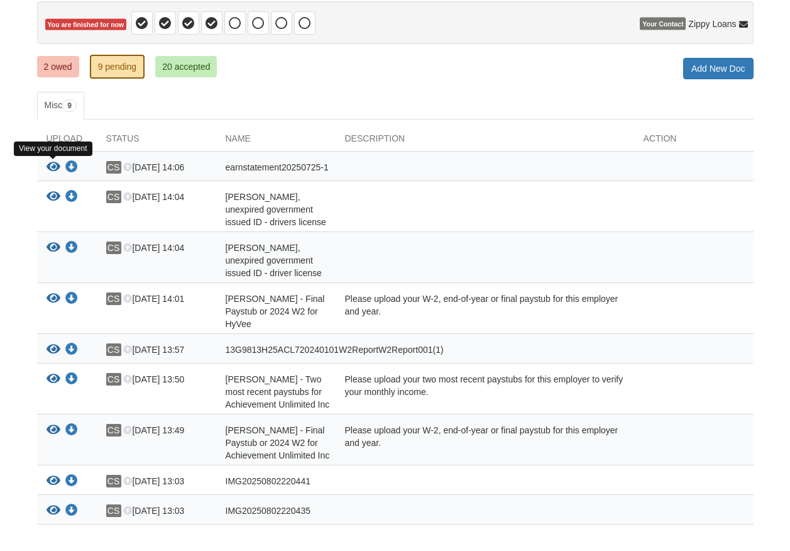
click at [53, 165] on icon "View earnstatement20250725-1" at bounding box center [54, 167] width 14 height 13
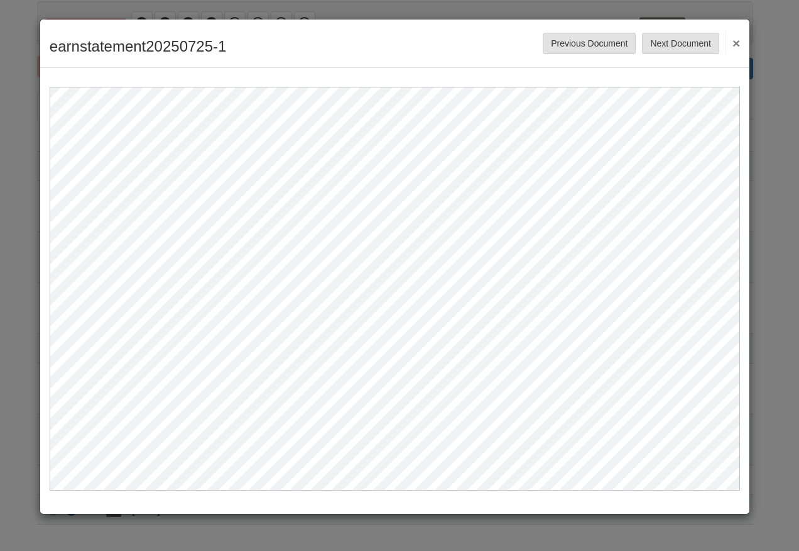
click at [738, 40] on button "×" at bounding box center [733, 42] width 14 height 23
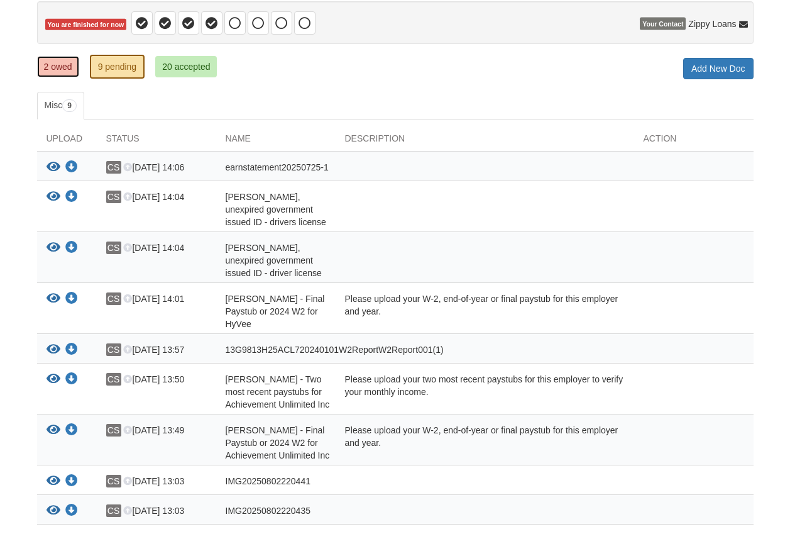
click at [70, 63] on link "2 owed" at bounding box center [58, 66] width 42 height 21
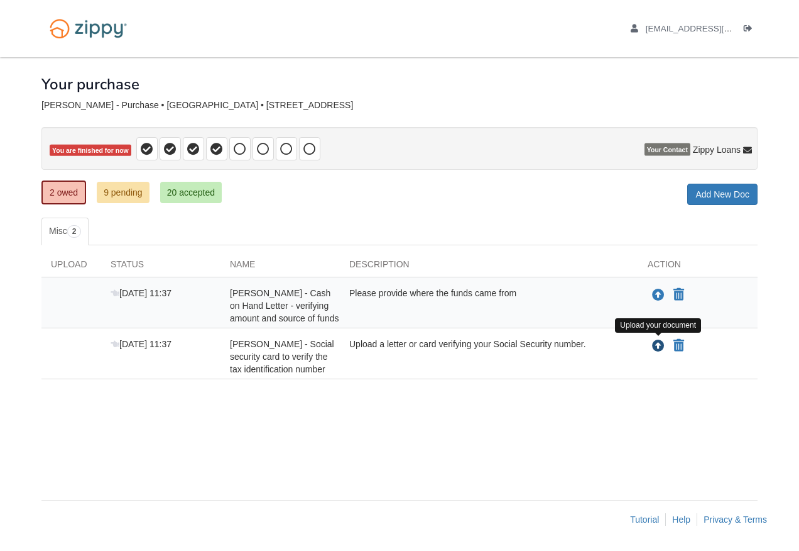
click at [657, 344] on icon "Upload Carol Smith - Social security card to verify the tax identification numb…" at bounding box center [658, 346] width 13 height 13
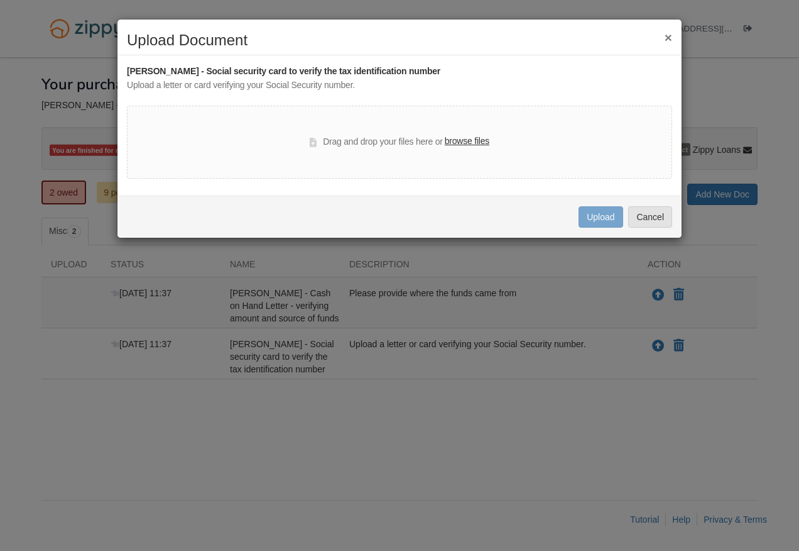
click at [457, 136] on label "browse files" at bounding box center [467, 141] width 45 height 14
click at [0, 0] on input "browse files" at bounding box center [0, 0] width 0 height 0
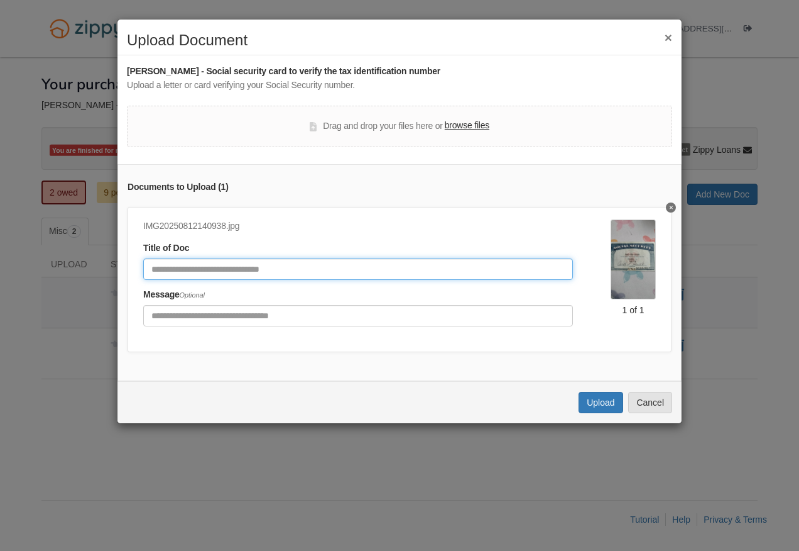
click at [344, 265] on input "Document Title" at bounding box center [358, 268] width 430 height 21
type input "*******"
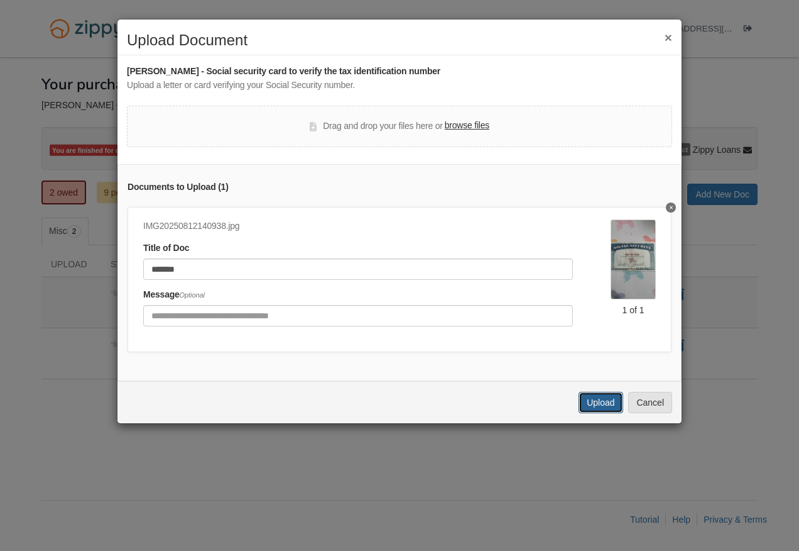
click at [608, 413] on button "Upload" at bounding box center [601, 402] width 44 height 21
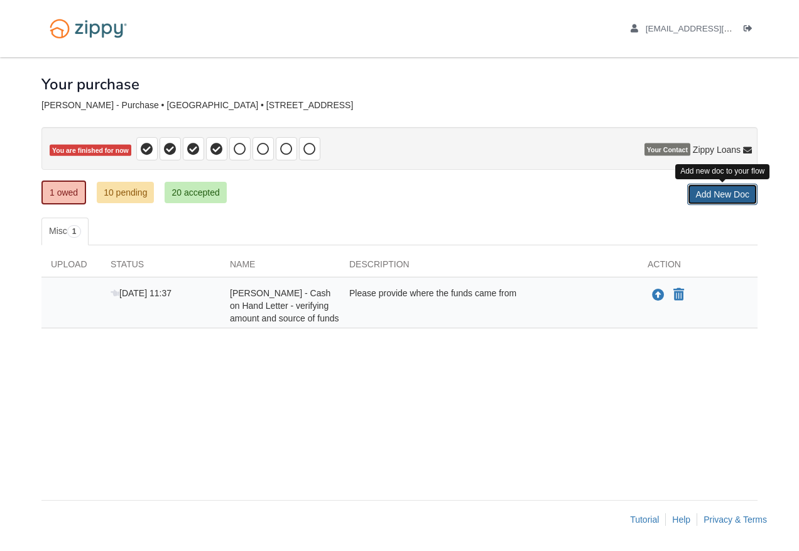
click at [728, 197] on link "Add New Doc" at bounding box center [723, 194] width 70 height 21
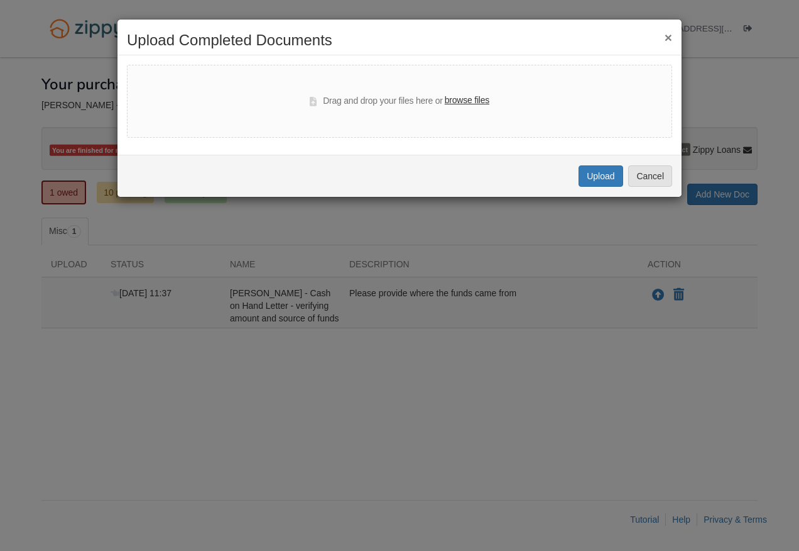
click at [471, 100] on label "browse files" at bounding box center [467, 101] width 45 height 14
click at [0, 0] on input "browse files" at bounding box center [0, 0] width 0 height 0
click at [599, 174] on button "Upload" at bounding box center [601, 175] width 44 height 21
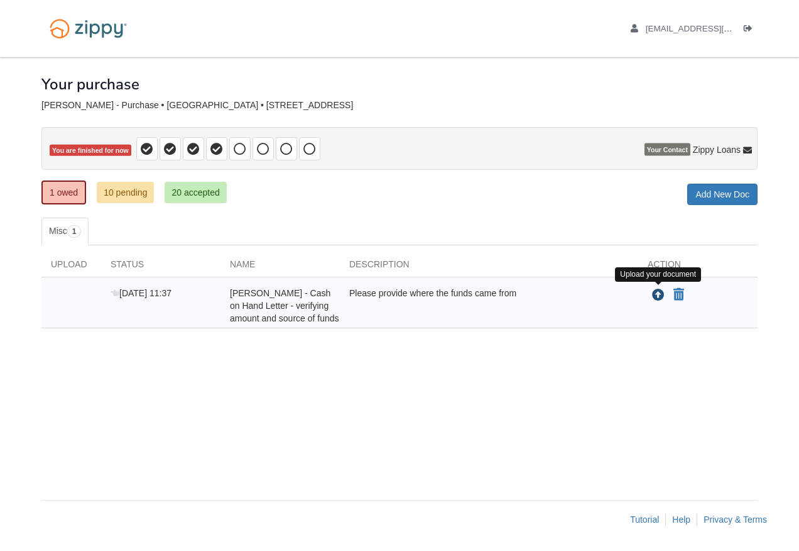
click at [659, 295] on icon "Upload Carol Smith - Cash on Hand Letter - verifying amount and source of funds" at bounding box center [658, 295] width 13 height 13
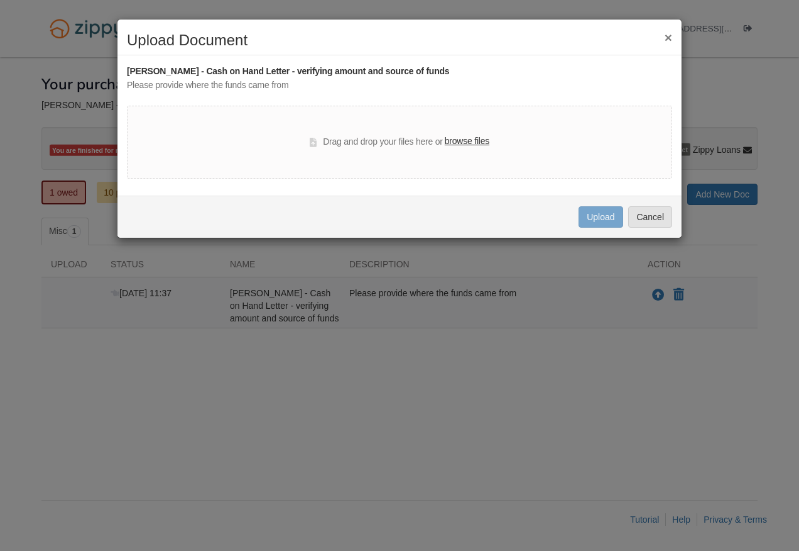
click at [466, 141] on label "browse files" at bounding box center [467, 141] width 45 height 14
click at [0, 0] on input "browse files" at bounding box center [0, 0] width 0 height 0
click at [670, 35] on button "×" at bounding box center [669, 37] width 8 height 13
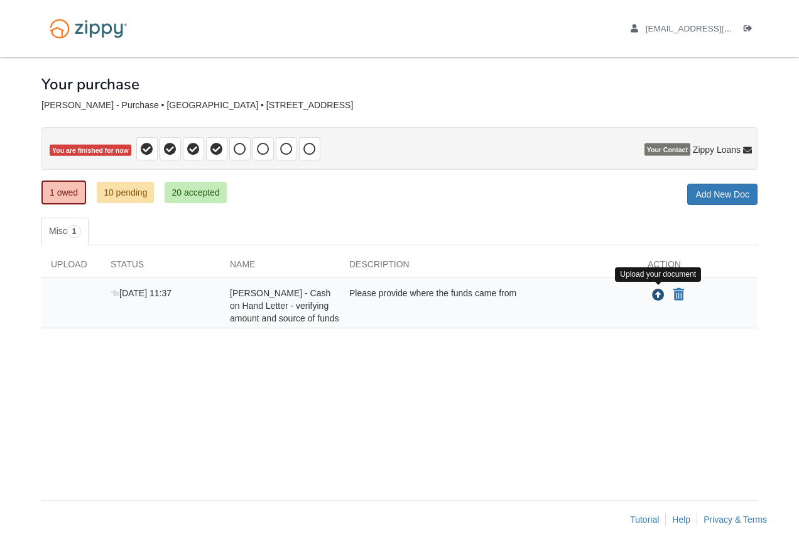
click at [661, 295] on icon "Upload Carol Smith - Cash on Hand Letter - verifying amount and source of funds" at bounding box center [658, 295] width 13 height 13
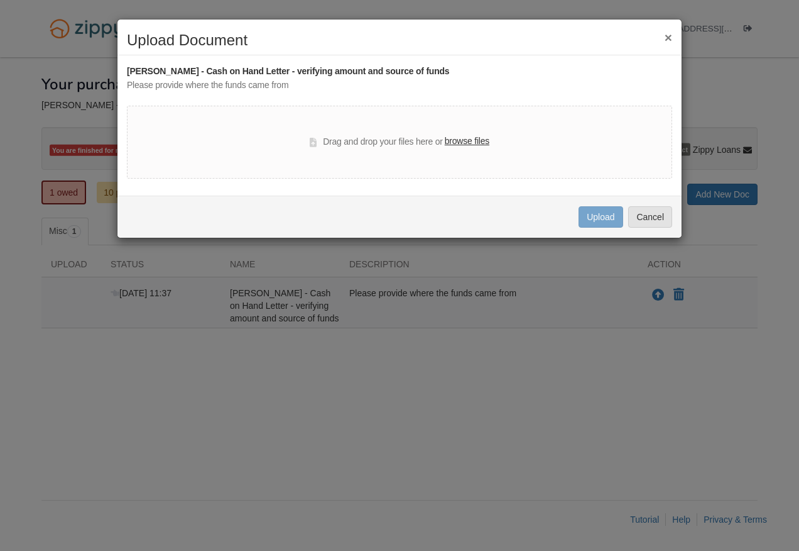
click at [333, 400] on div "× Upload Document [PERSON_NAME] - Cash on Hand Letter - verifying amount and so…" at bounding box center [399, 275] width 799 height 551
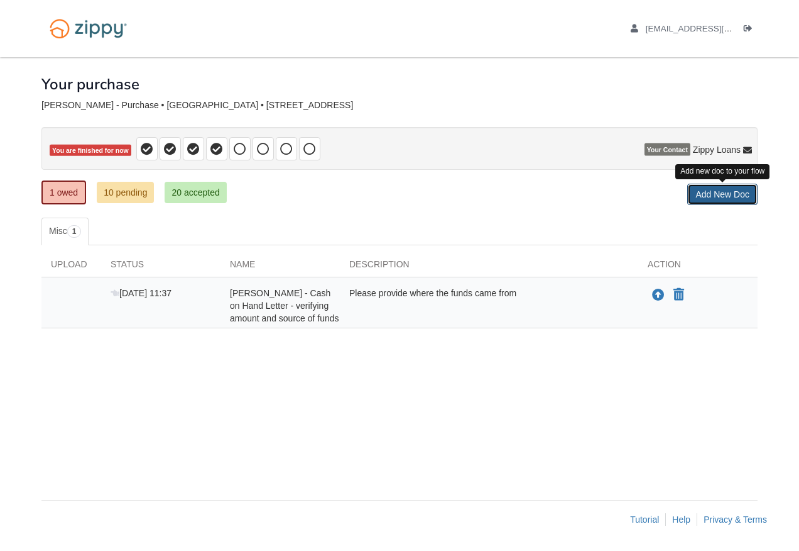
click at [728, 197] on link "Add New Doc" at bounding box center [723, 194] width 70 height 21
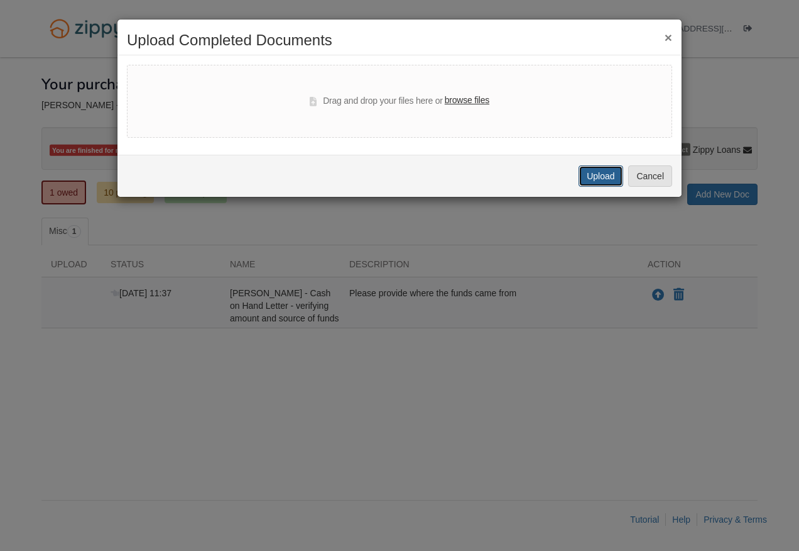
click at [593, 176] on button "Upload" at bounding box center [601, 175] width 44 height 21
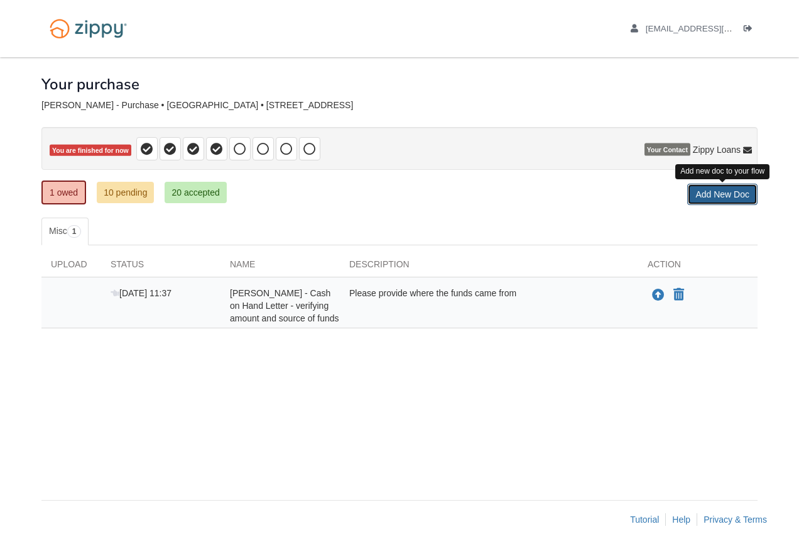
click at [724, 196] on link "Add New Doc" at bounding box center [723, 194] width 70 height 21
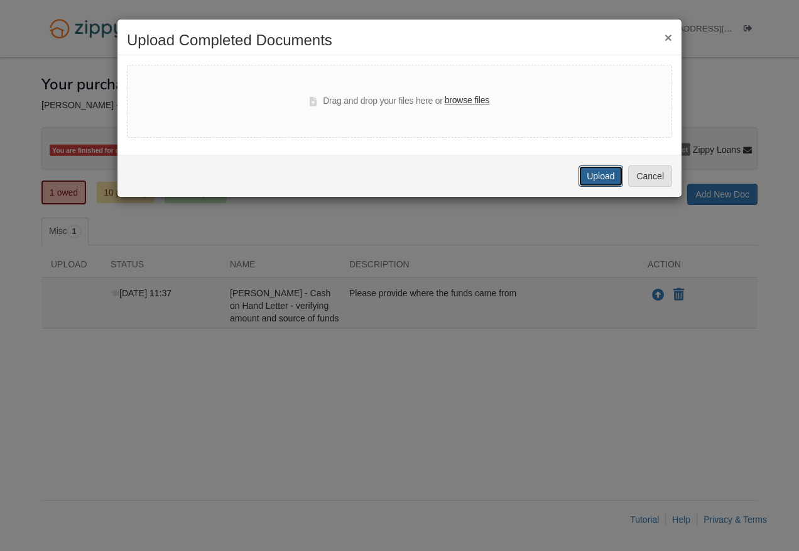
click at [610, 177] on button "Upload" at bounding box center [601, 175] width 44 height 21
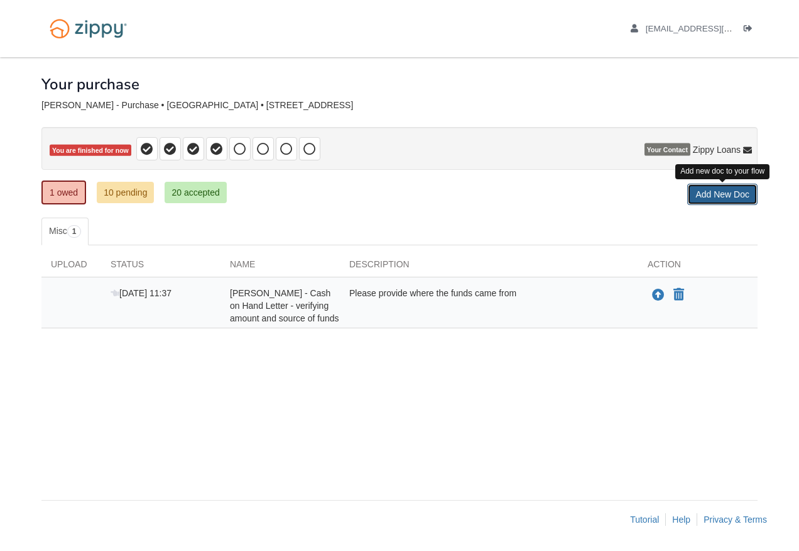
click at [725, 195] on link "Add New Doc" at bounding box center [723, 194] width 70 height 21
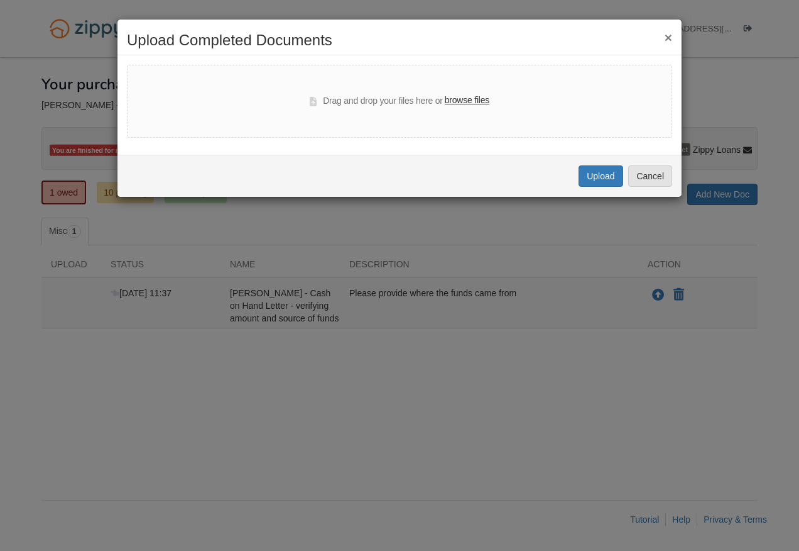
click at [474, 102] on label "browse files" at bounding box center [467, 101] width 45 height 14
click at [0, 0] on input "browse files" at bounding box center [0, 0] width 0 height 0
select select "****"
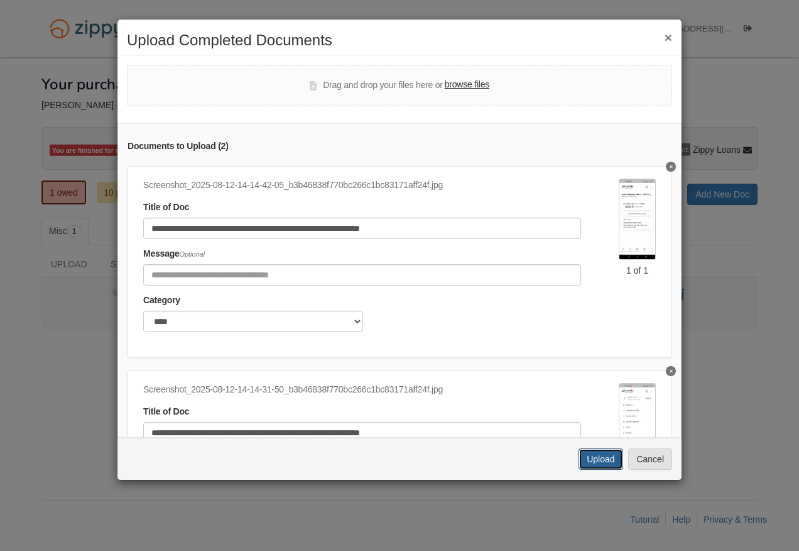
click at [597, 457] on button "Upload" at bounding box center [601, 458] width 44 height 21
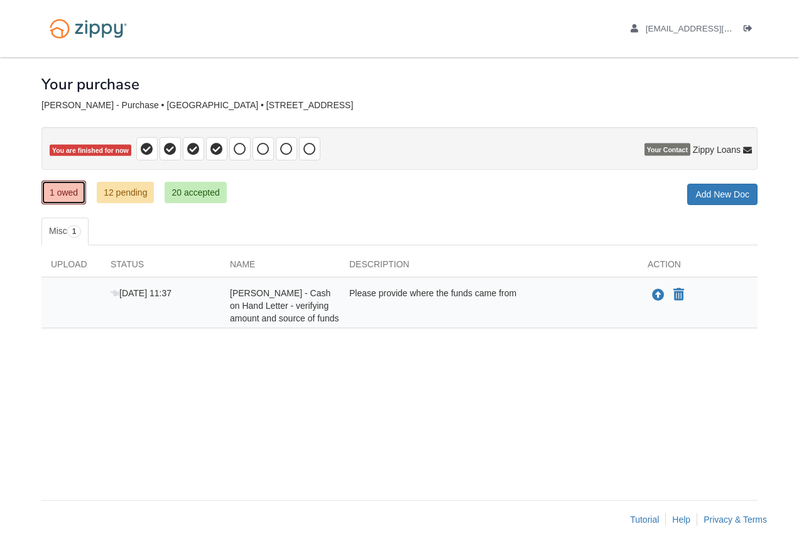
click at [50, 194] on link "1 owed" at bounding box center [63, 192] width 45 height 24
click at [662, 293] on icon "Upload Carol Smith - Cash on Hand Letter - verifying amount and source of funds" at bounding box center [658, 295] width 13 height 13
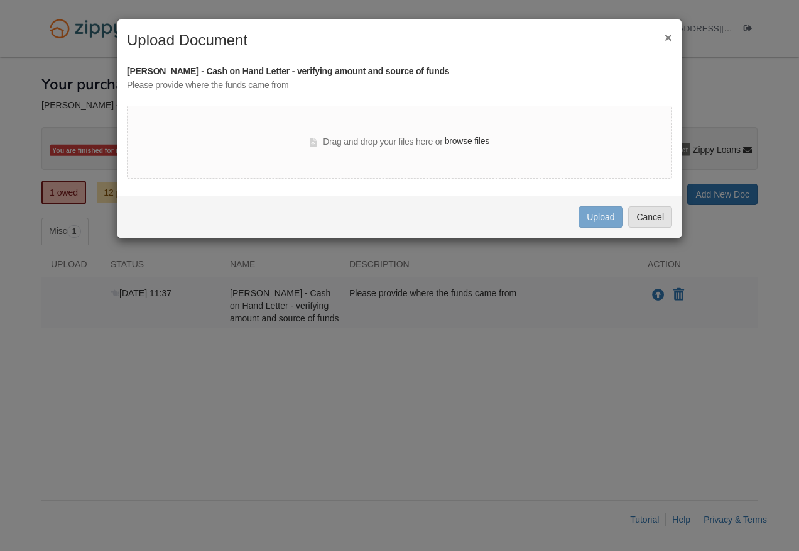
click at [479, 141] on label "browse files" at bounding box center [467, 141] width 45 height 14
click at [0, 0] on input "browse files" at bounding box center [0, 0] width 0 height 0
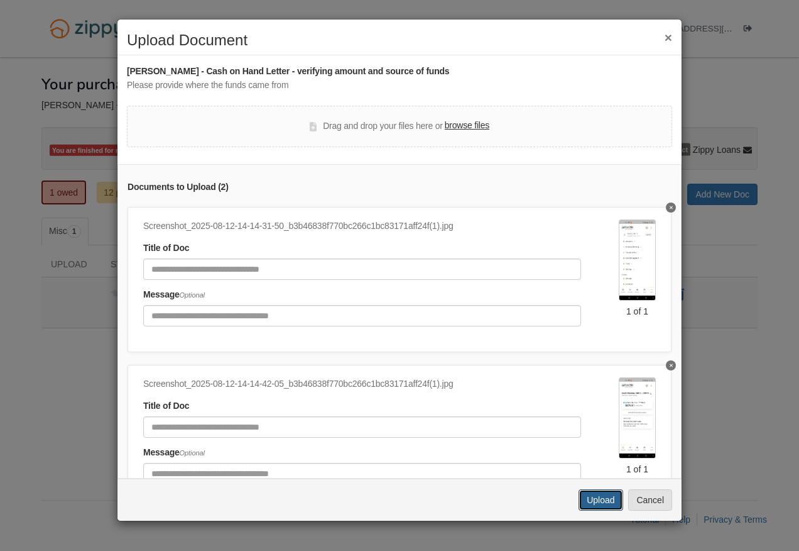
click at [606, 499] on button "Upload" at bounding box center [601, 499] width 44 height 21
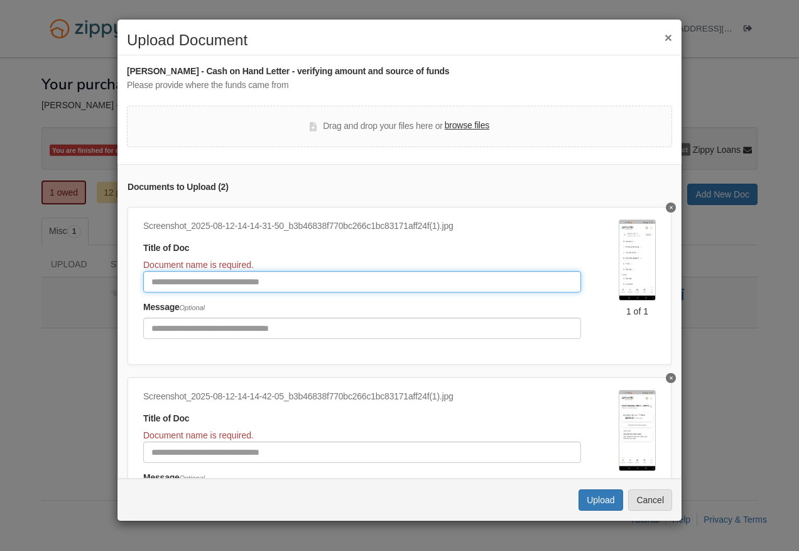
click at [260, 283] on input "Document Title" at bounding box center [362, 281] width 438 height 21
type input "****"
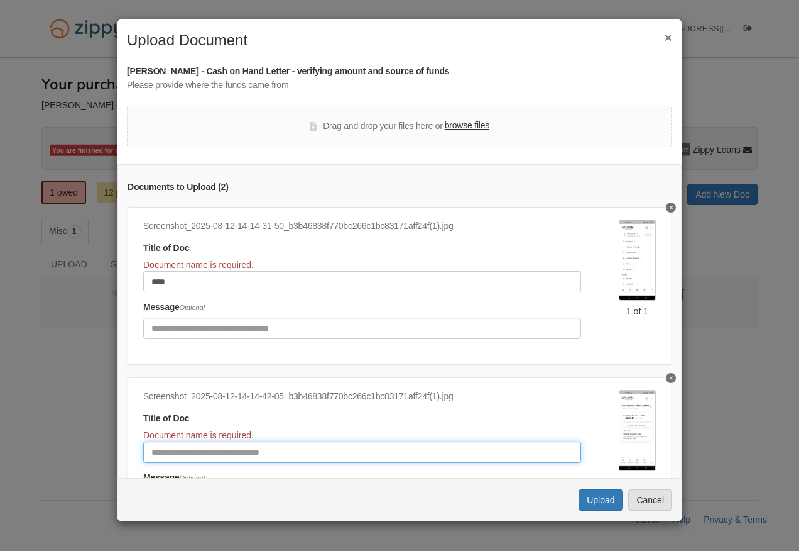
click at [199, 455] on input "Document Title" at bounding box center [362, 451] width 438 height 21
type input "****"
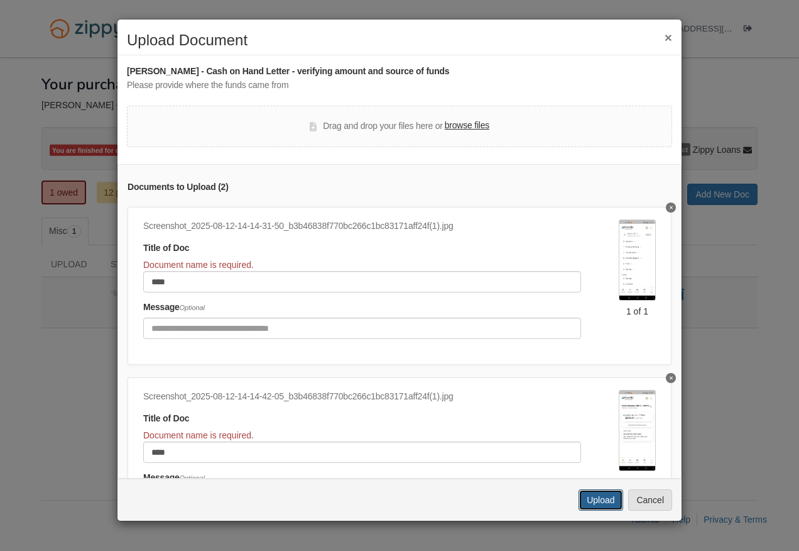
click at [609, 500] on button "Upload" at bounding box center [601, 499] width 44 height 21
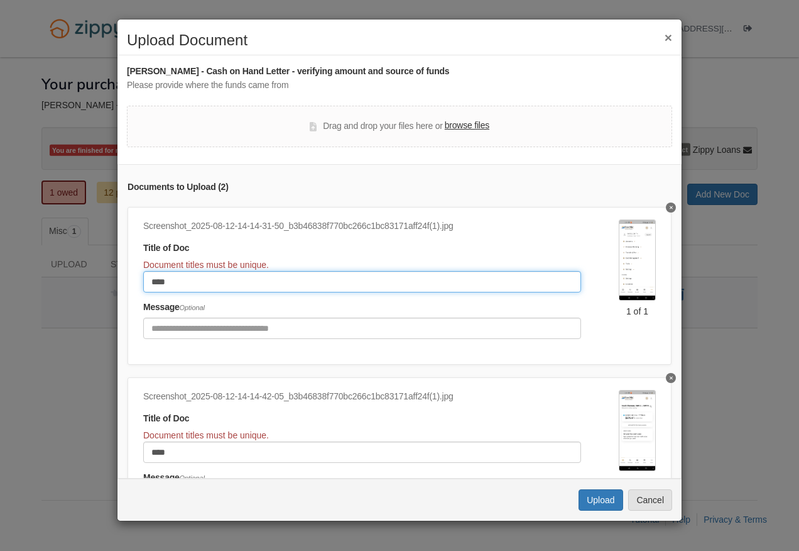
click at [145, 283] on input "****" at bounding box center [362, 281] width 438 height 21
type input "**********"
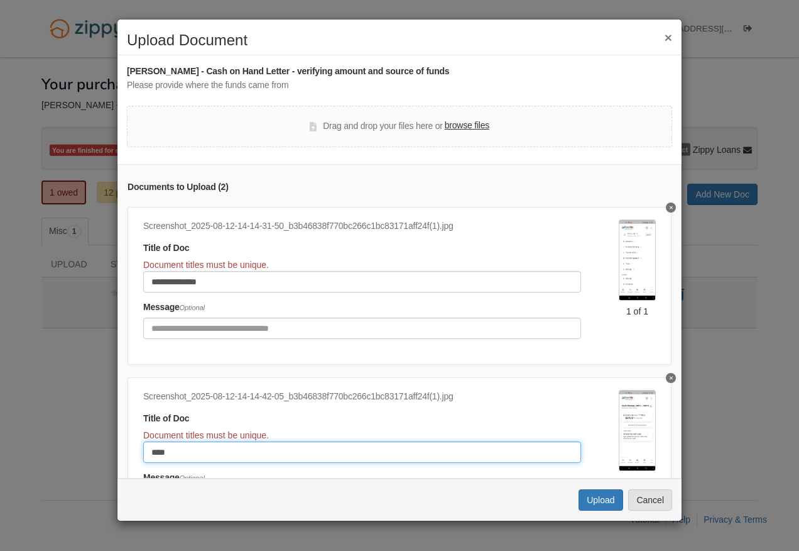
click at [148, 452] on input "****" at bounding box center [362, 451] width 438 height 21
type input "**********"
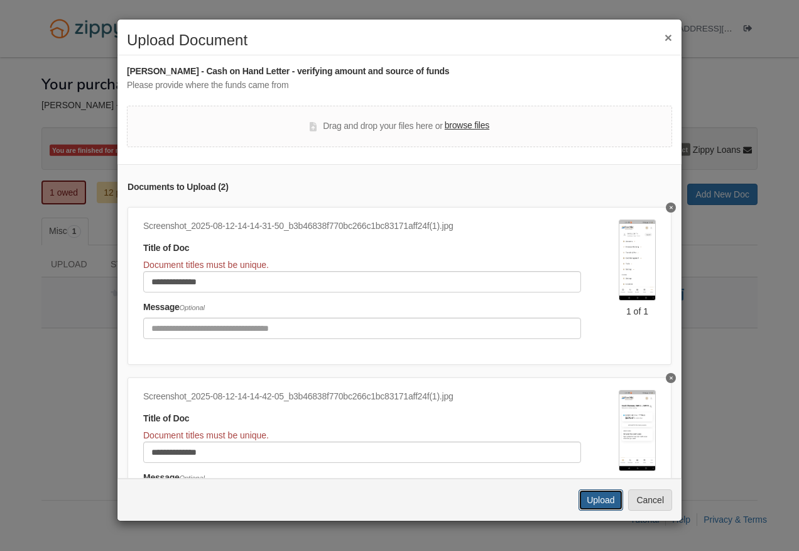
click at [593, 496] on button "Upload" at bounding box center [601, 499] width 44 height 21
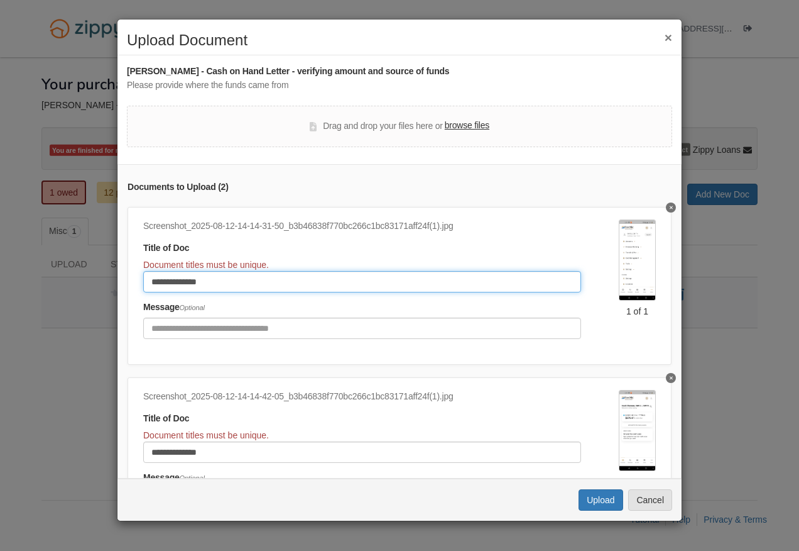
click at [209, 282] on input "**********" at bounding box center [362, 281] width 438 height 21
type input "**********"
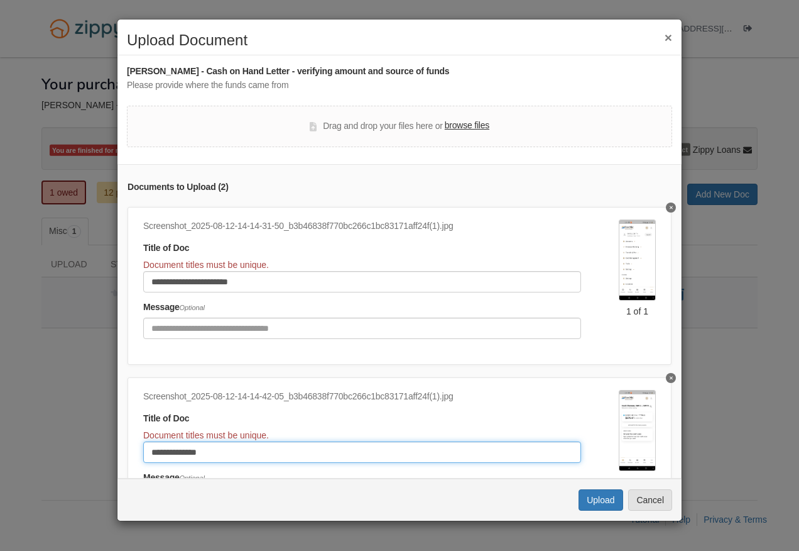
click at [221, 444] on input "**********" at bounding box center [362, 451] width 438 height 21
type input "**********"
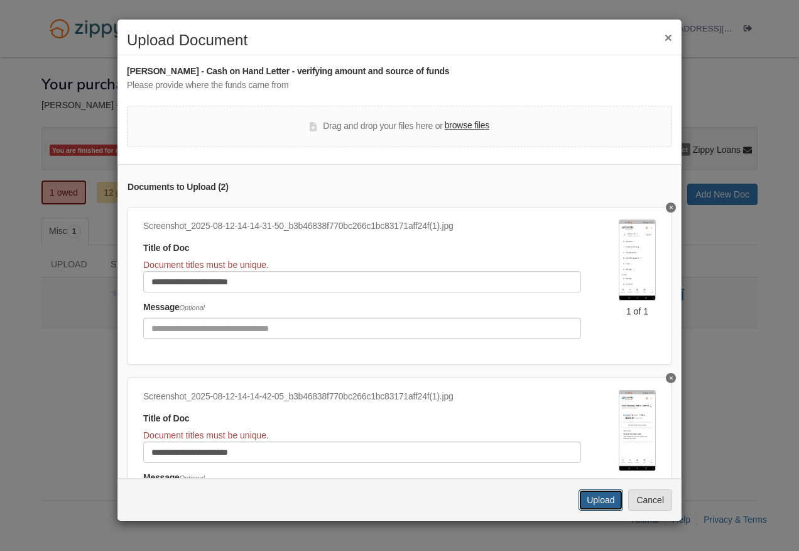
click at [612, 500] on button "Upload" at bounding box center [601, 499] width 44 height 21
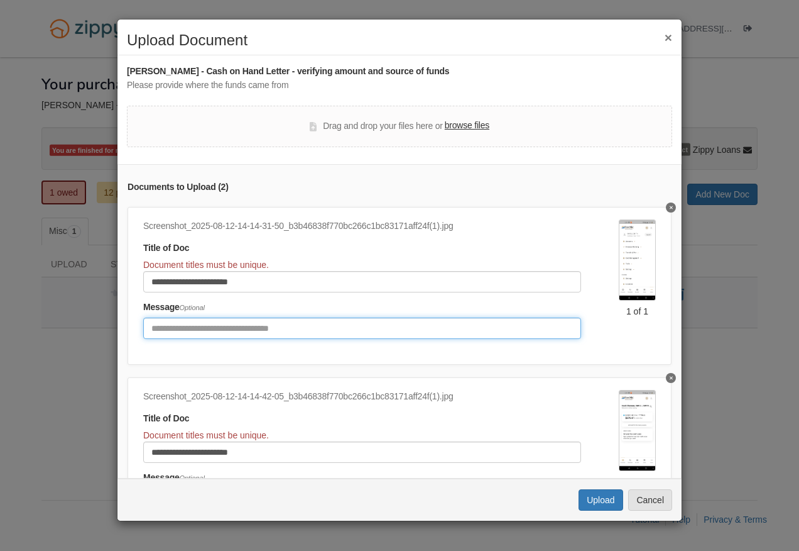
click at [189, 329] on input "Include any comments on this document" at bounding box center [362, 327] width 438 height 21
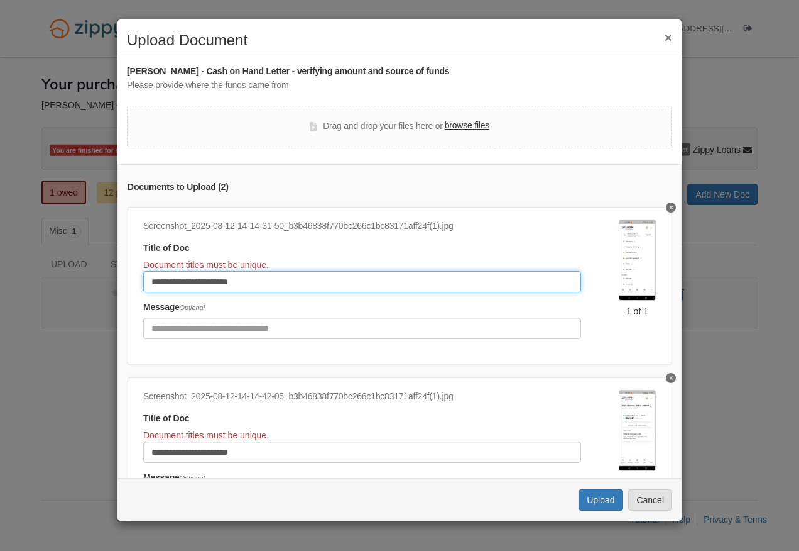
click at [264, 282] on input "**********" at bounding box center [362, 281] width 438 height 21
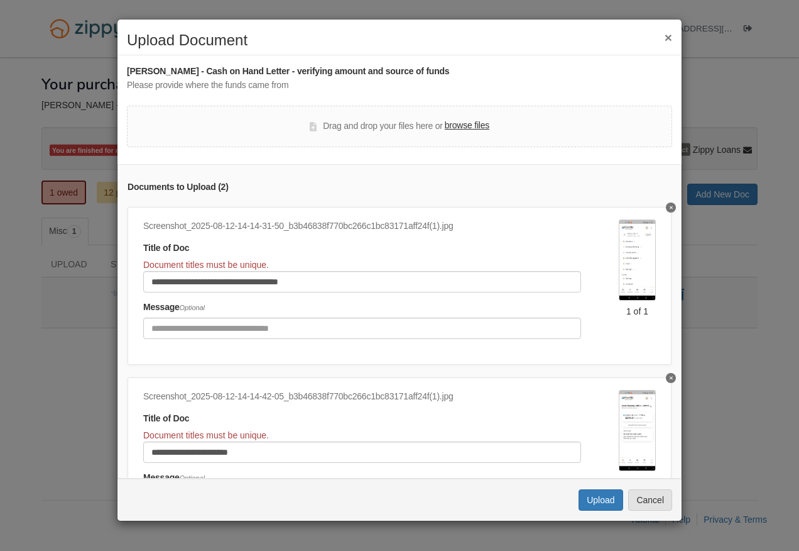
click at [341, 292] on div "**********" at bounding box center [381, 283] width 476 height 128
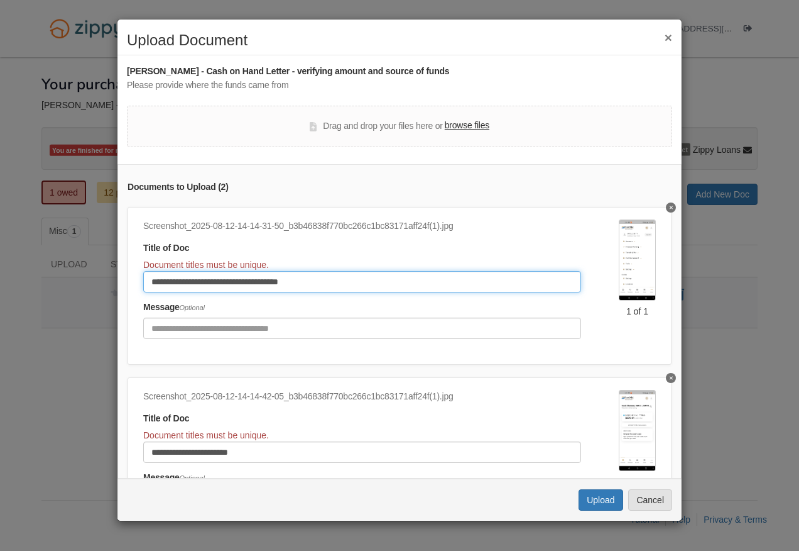
click at [334, 278] on input "**********" at bounding box center [362, 281] width 438 height 21
type input "*"
click at [332, 278] on input "**********" at bounding box center [362, 281] width 438 height 21
click at [331, 278] on input "**********" at bounding box center [362, 281] width 438 height 21
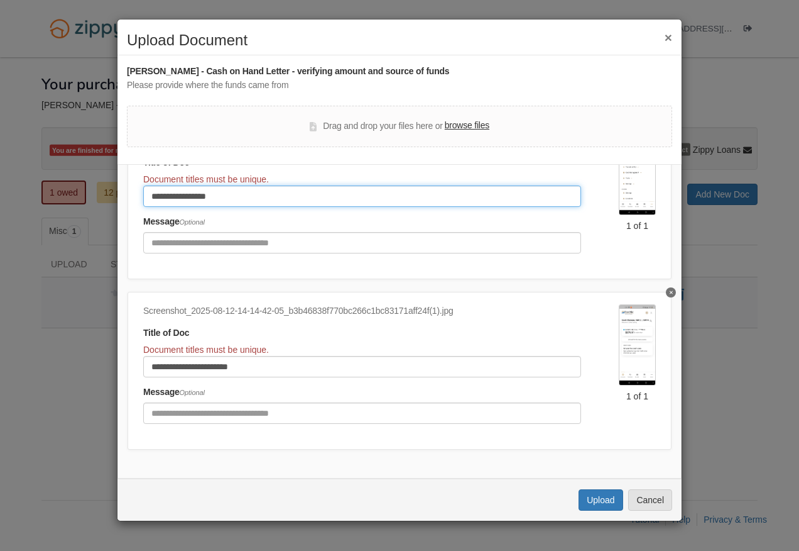
scroll to position [95, 0]
type input "**********"
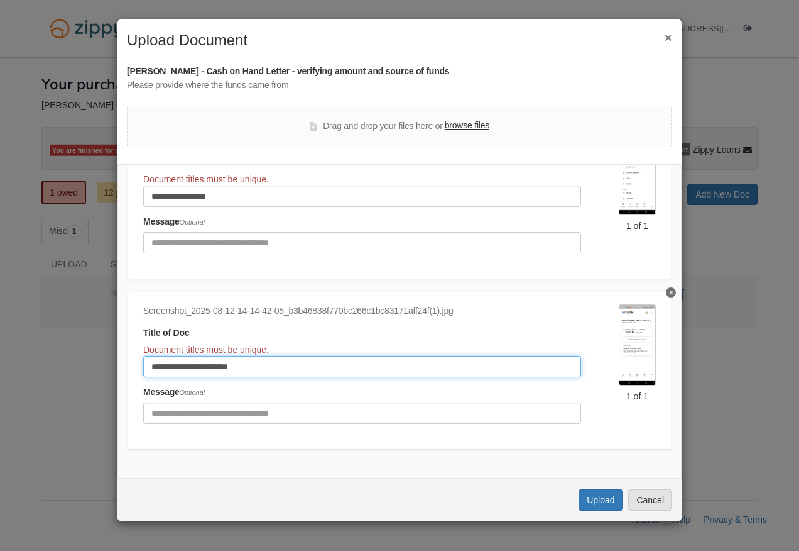
click at [260, 356] on input "**********" at bounding box center [362, 366] width 438 height 21
type input "*"
type input "**********"
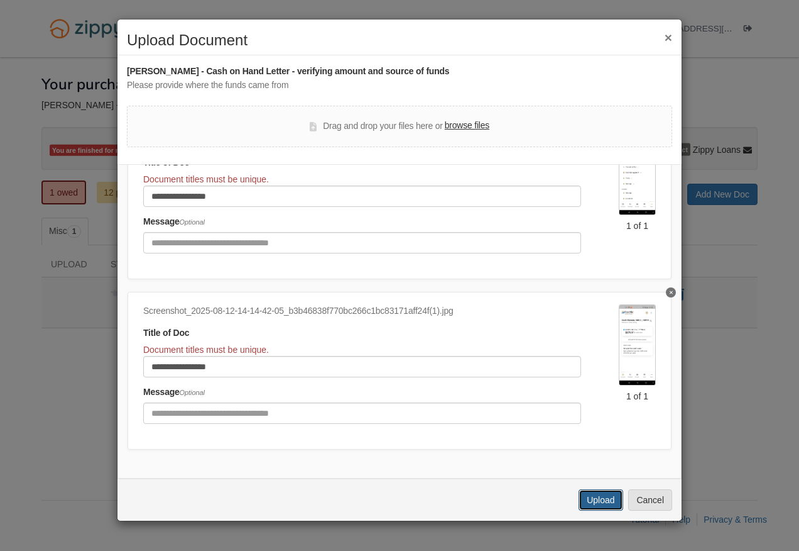
click at [611, 500] on button "Upload" at bounding box center [601, 499] width 44 height 21
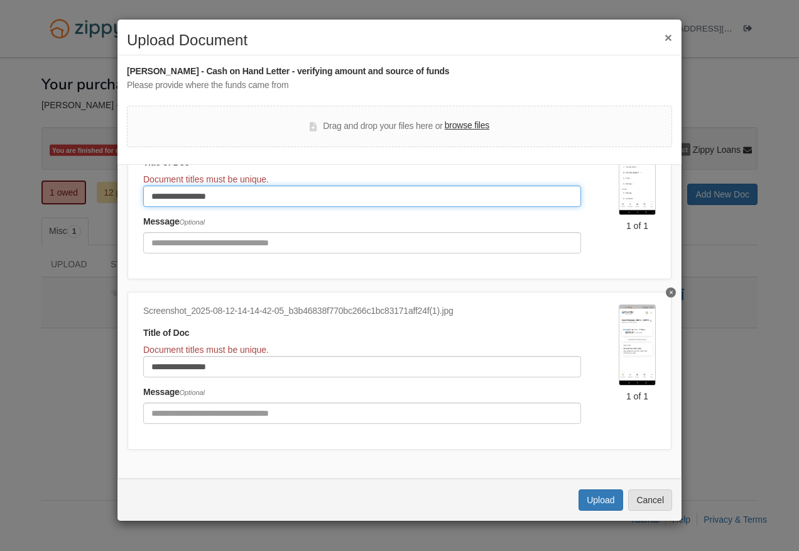
click at [146, 187] on input "**********" at bounding box center [362, 195] width 438 height 21
type input "**********"
click button "Upload" at bounding box center [601, 499] width 44 height 21
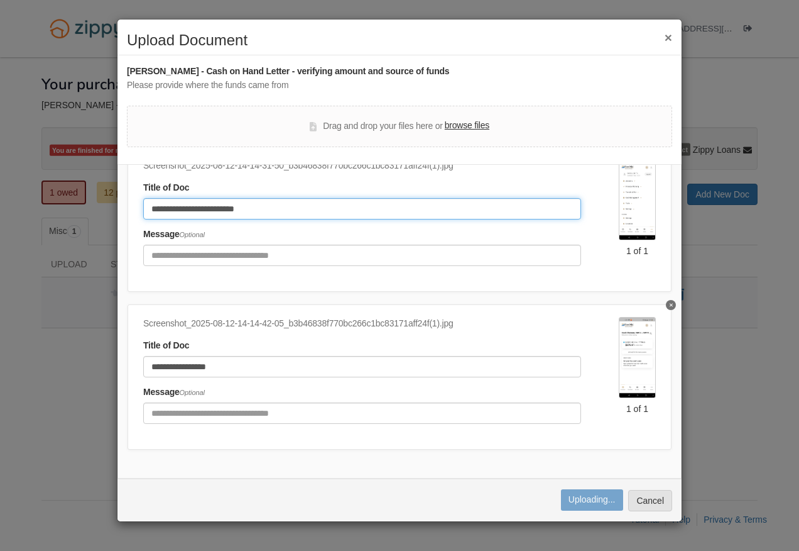
scroll to position [70, 0]
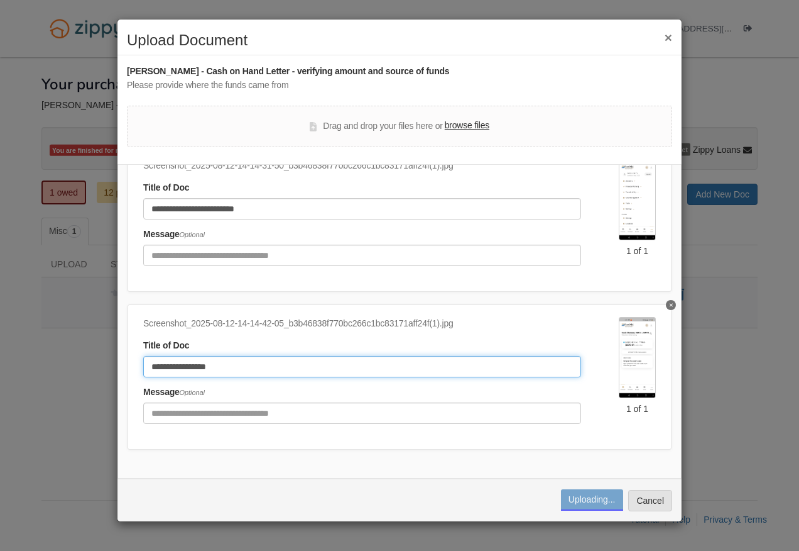
click at [149, 358] on input "**********" at bounding box center [362, 366] width 438 height 21
type input "**********"
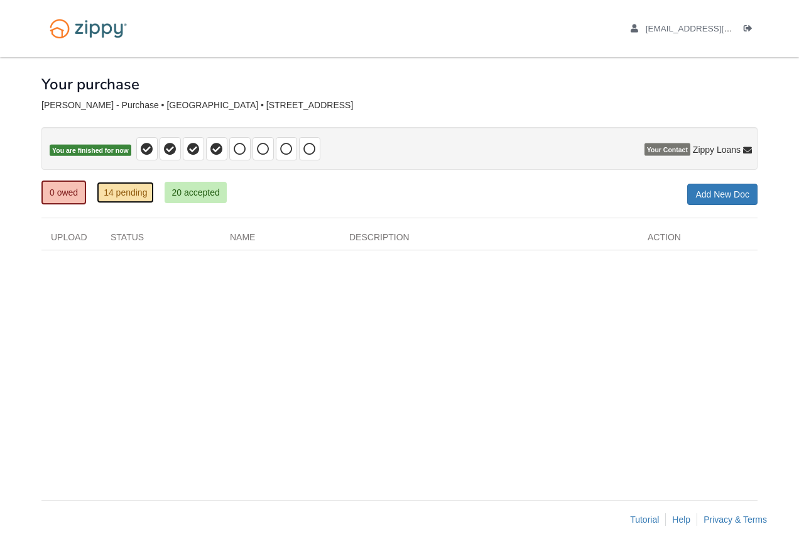
click at [129, 195] on link "14 pending" at bounding box center [125, 192] width 57 height 21
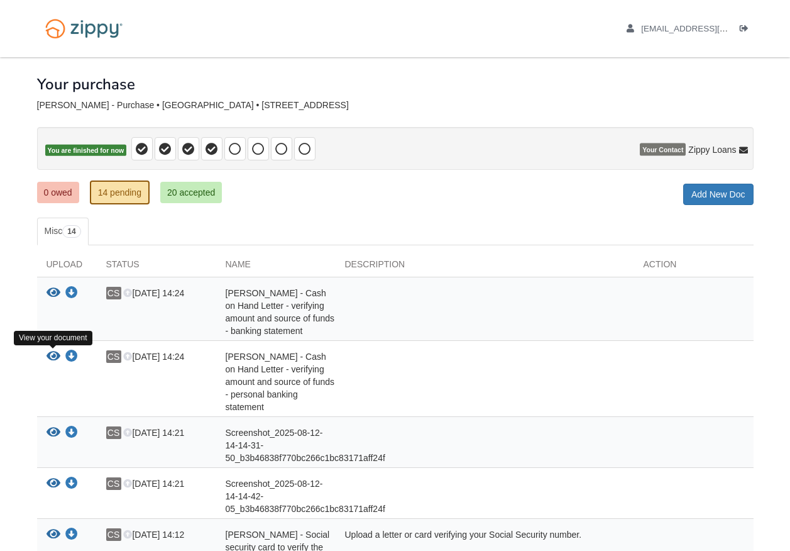
click at [52, 357] on icon "View Carol Smith - Cash on Hand Letter - verifying amount and source of funds -…" at bounding box center [54, 356] width 14 height 13
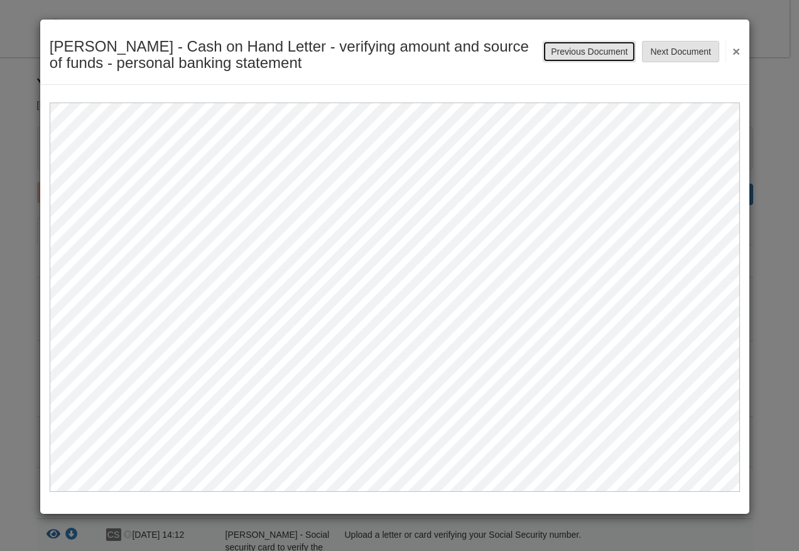
click at [608, 48] on button "Previous Document" at bounding box center [589, 51] width 93 height 21
click at [736, 49] on button "×" at bounding box center [733, 51] width 14 height 23
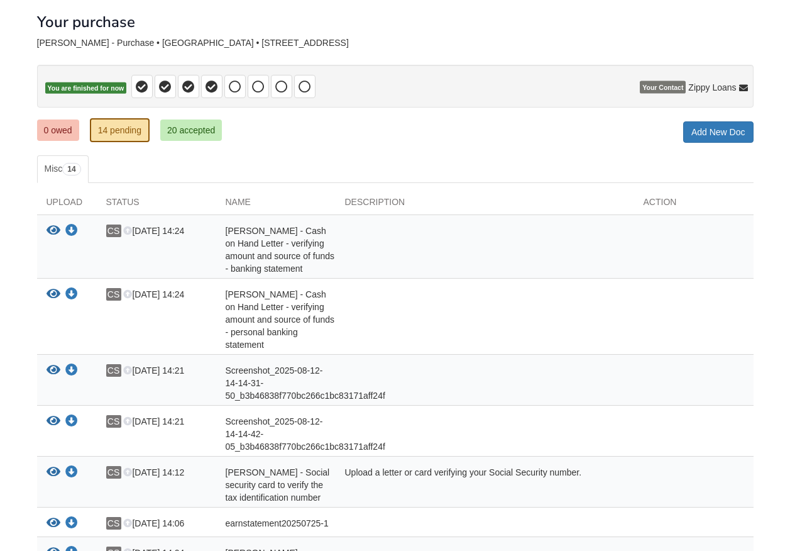
scroll to position [40, 0]
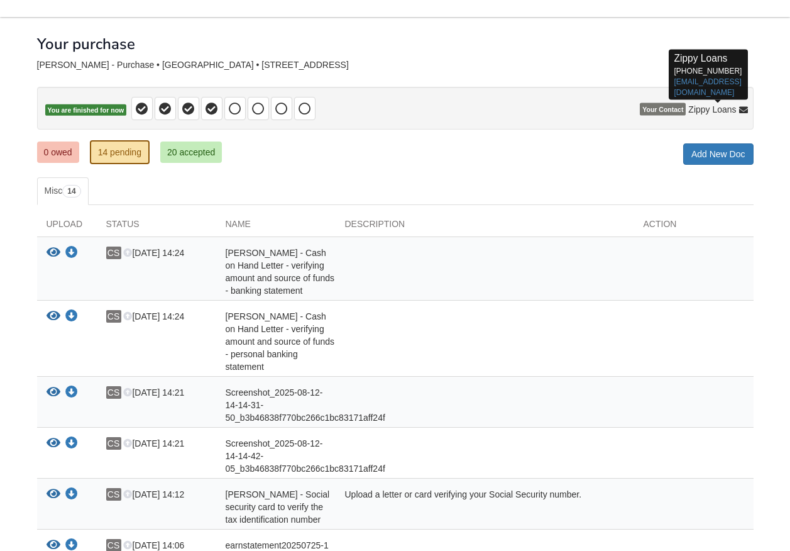
click at [739, 111] on icon at bounding box center [743, 110] width 9 height 9
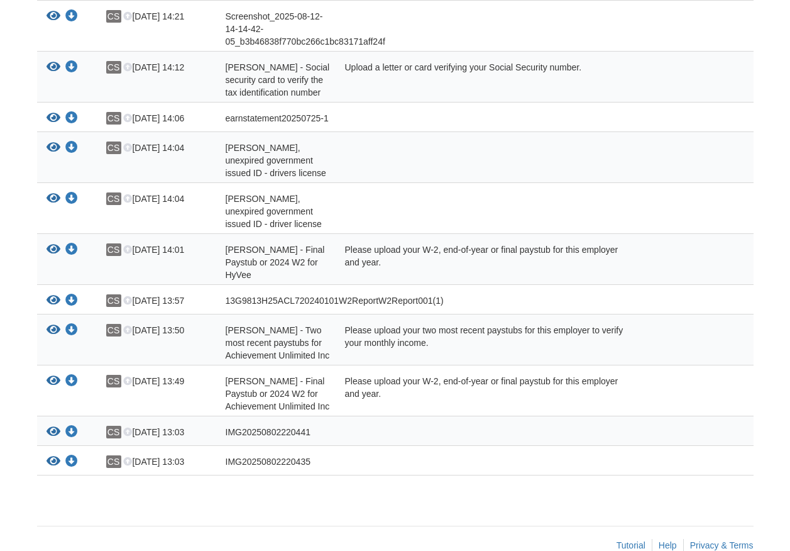
scroll to position [480, 0]
